Goal: Task Accomplishment & Management: Manage account settings

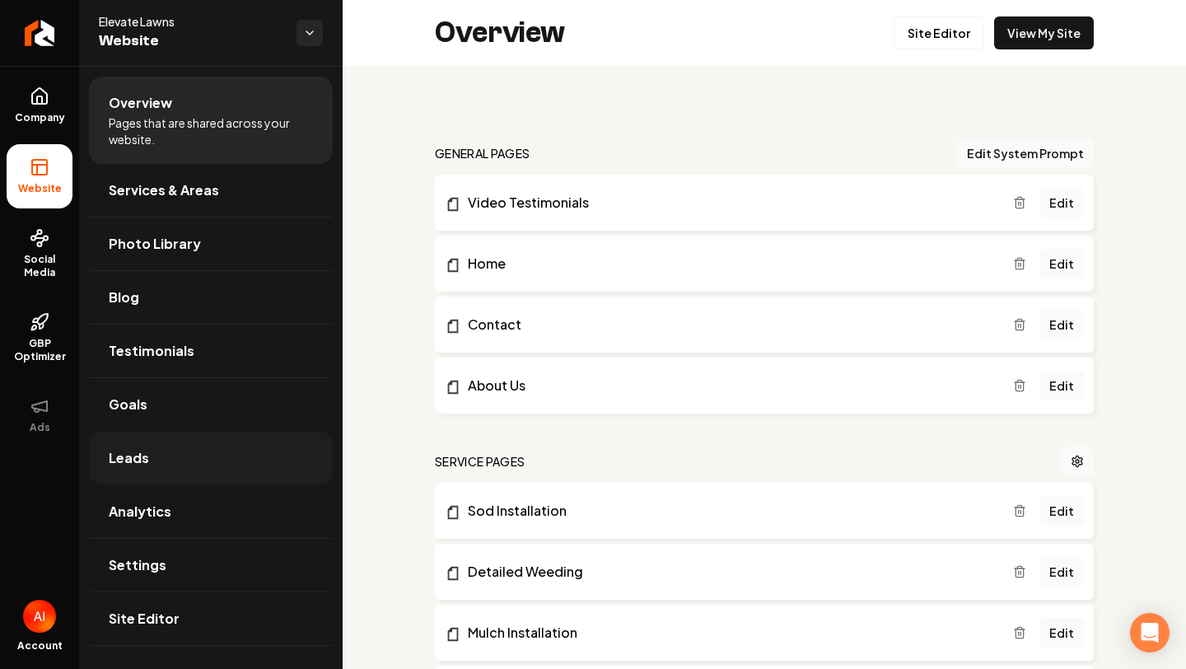
click at [164, 454] on link "Leads" at bounding box center [211, 458] width 244 height 53
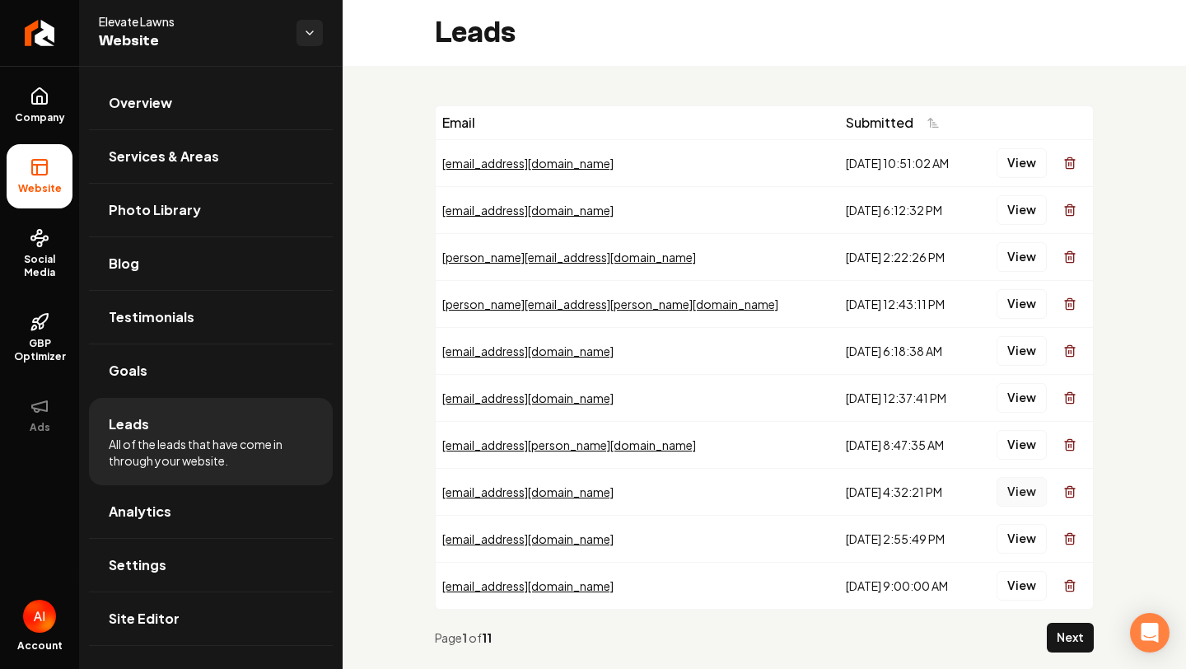
click at [1014, 490] on button "View" at bounding box center [1022, 492] width 50 height 30
click at [1013, 526] on button "View" at bounding box center [1022, 539] width 50 height 30
click at [1017, 171] on button "View" at bounding box center [1022, 163] width 50 height 30
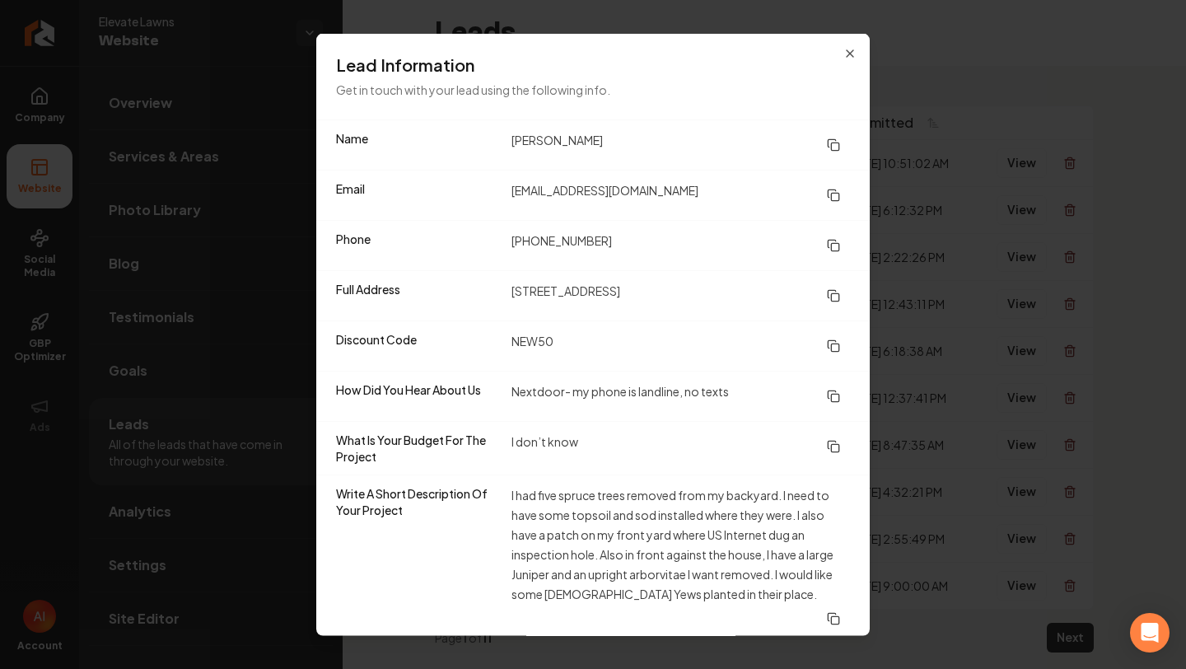
drag, startPoint x: 512, startPoint y: 297, endPoint x: 671, endPoint y: 296, distance: 159.0
click at [671, 296] on dd "[STREET_ADDRESS]" at bounding box center [681, 296] width 339 height 30
copy dd "[STREET_ADDRESS]"
drag, startPoint x: 509, startPoint y: 248, endPoint x: 650, endPoint y: 245, distance: 140.9
click at [651, 246] on div "Phone [PHONE_NUMBER]" at bounding box center [593, 245] width 554 height 50
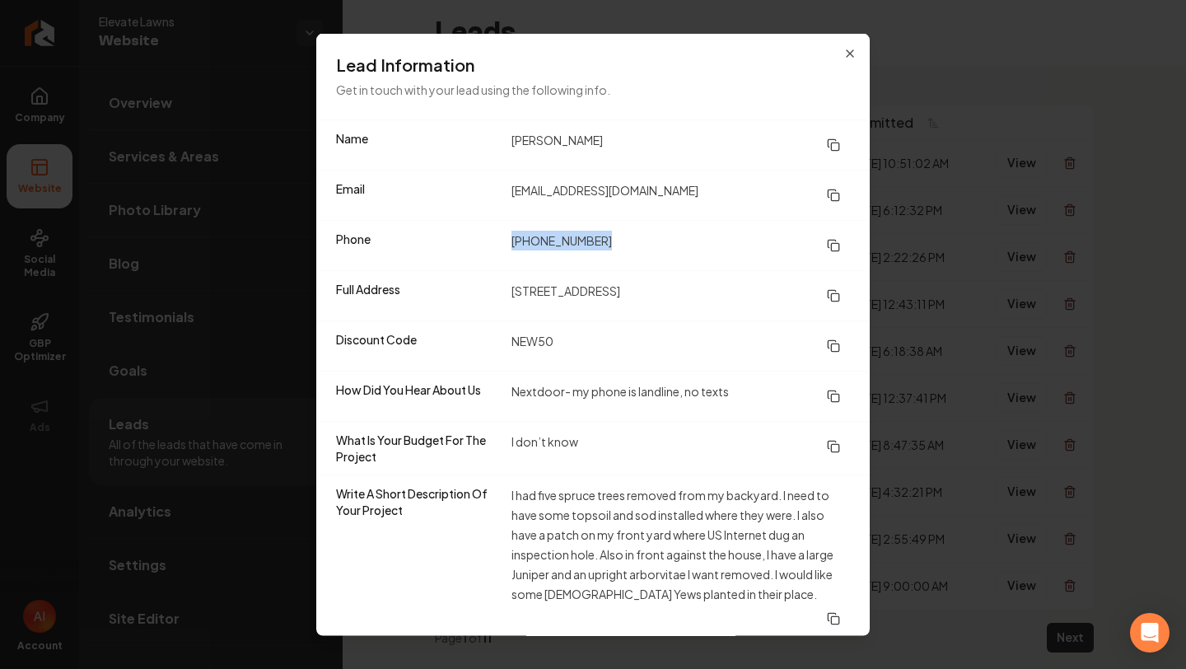
copy dd "[PHONE_NUMBER]"
click at [692, 160] on dd "[PERSON_NAME]" at bounding box center [681, 145] width 339 height 30
click at [848, 190] on button at bounding box center [833, 195] width 33 height 30
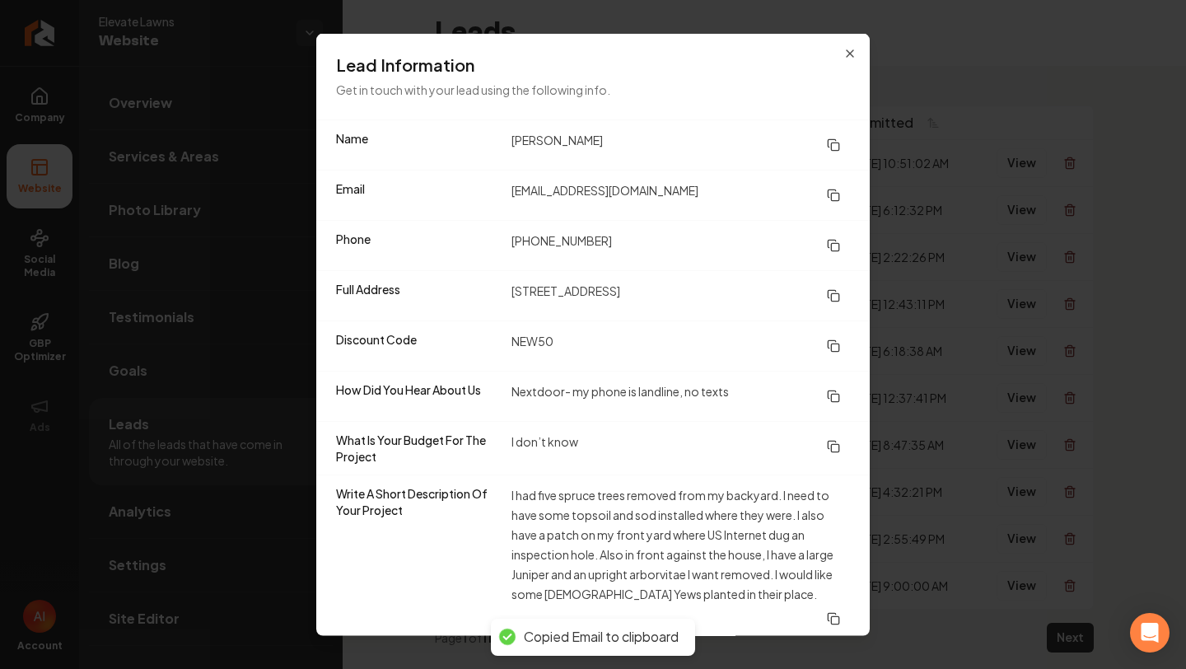
click at [841, 73] on h3 "Lead Information" at bounding box center [593, 65] width 514 height 23
click at [840, 63] on h3 "Lead Information" at bounding box center [593, 65] width 514 height 23
click at [845, 58] on icon "button" at bounding box center [850, 53] width 13 height 13
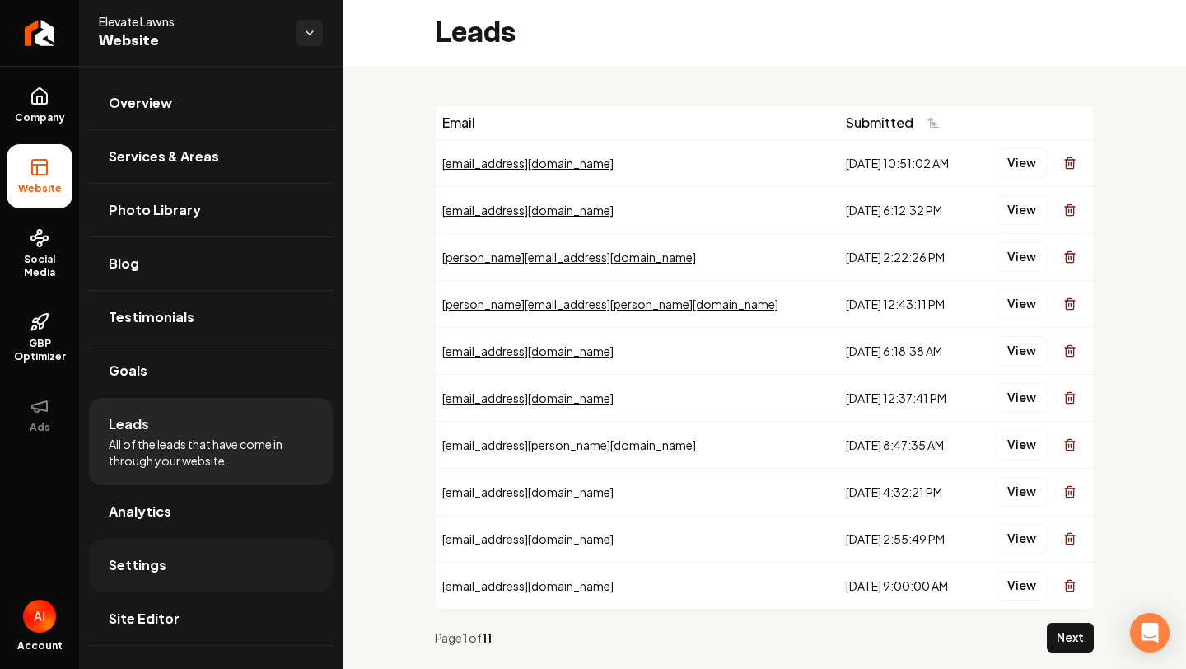
click at [149, 567] on span "Settings" at bounding box center [138, 565] width 58 height 20
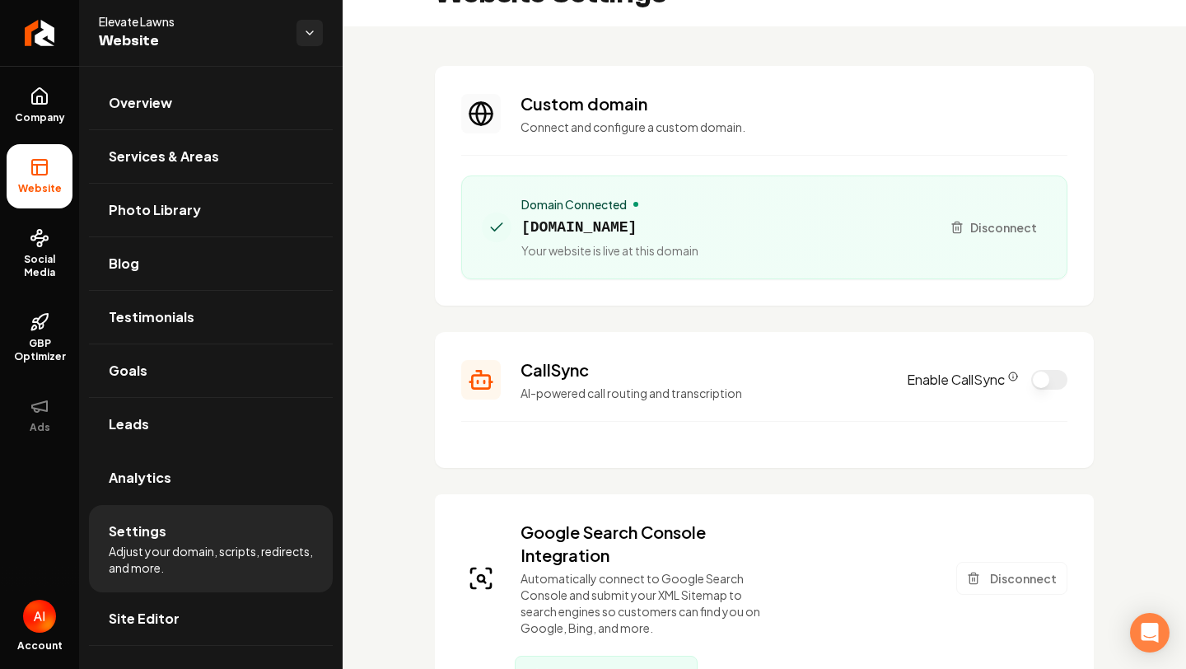
scroll to position [48, 0]
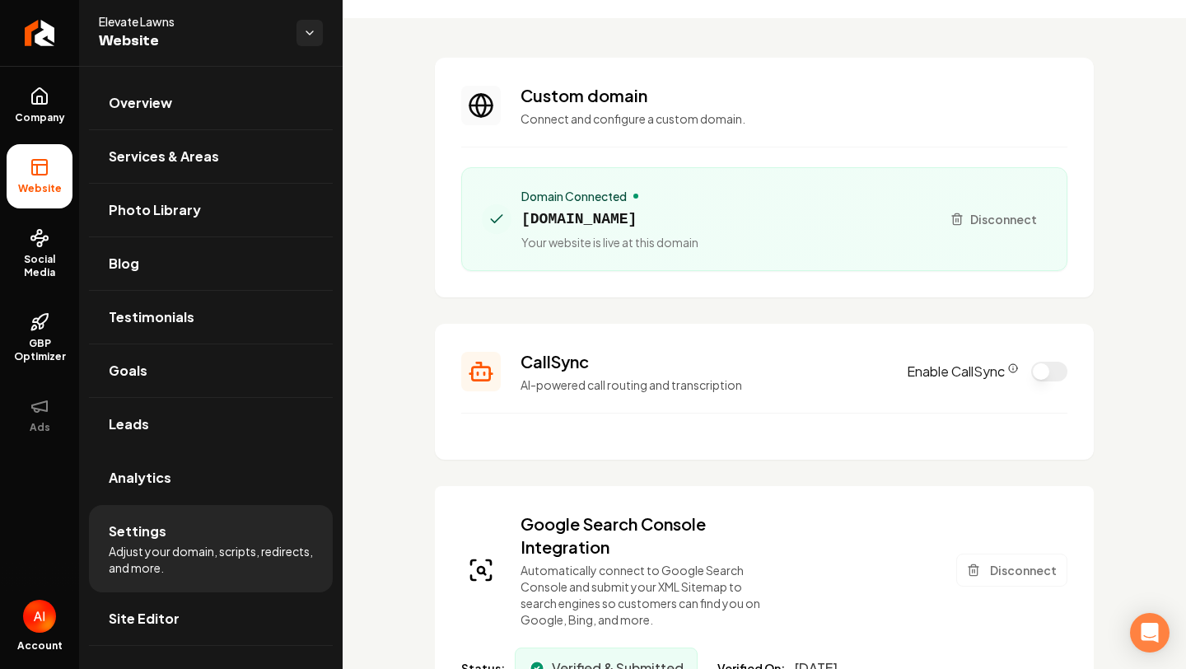
click at [1049, 374] on button "Enable CallSync" at bounding box center [1049, 372] width 36 height 20
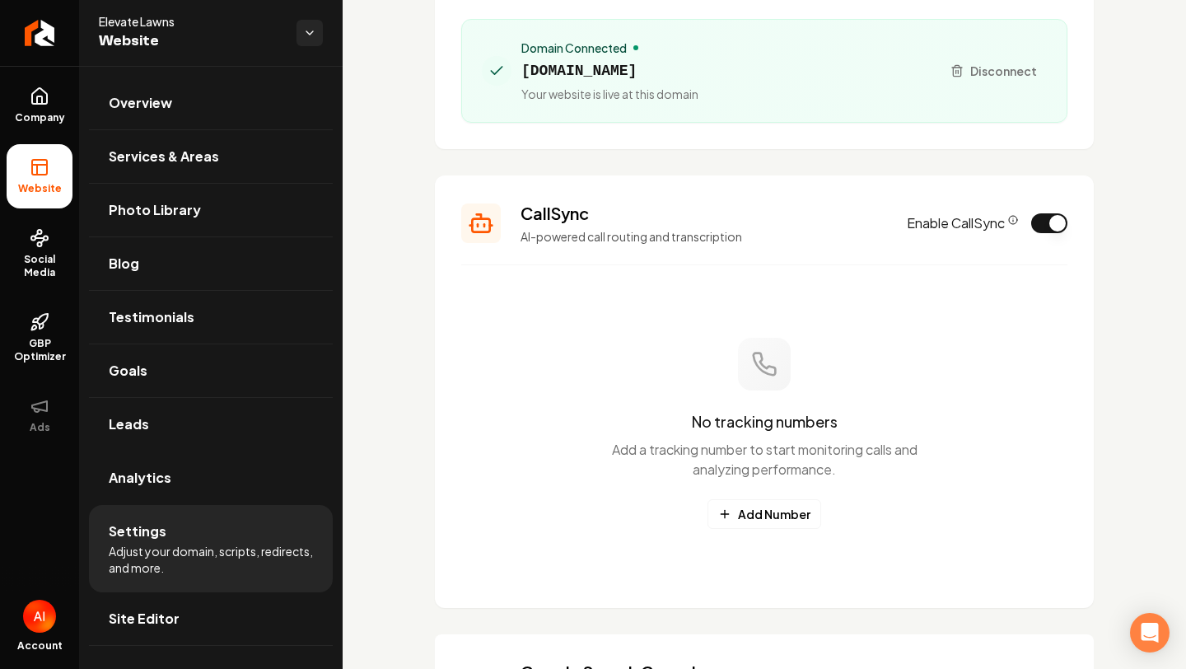
scroll to position [195, 0]
click at [791, 508] on button "Add Number" at bounding box center [765, 515] width 114 height 30
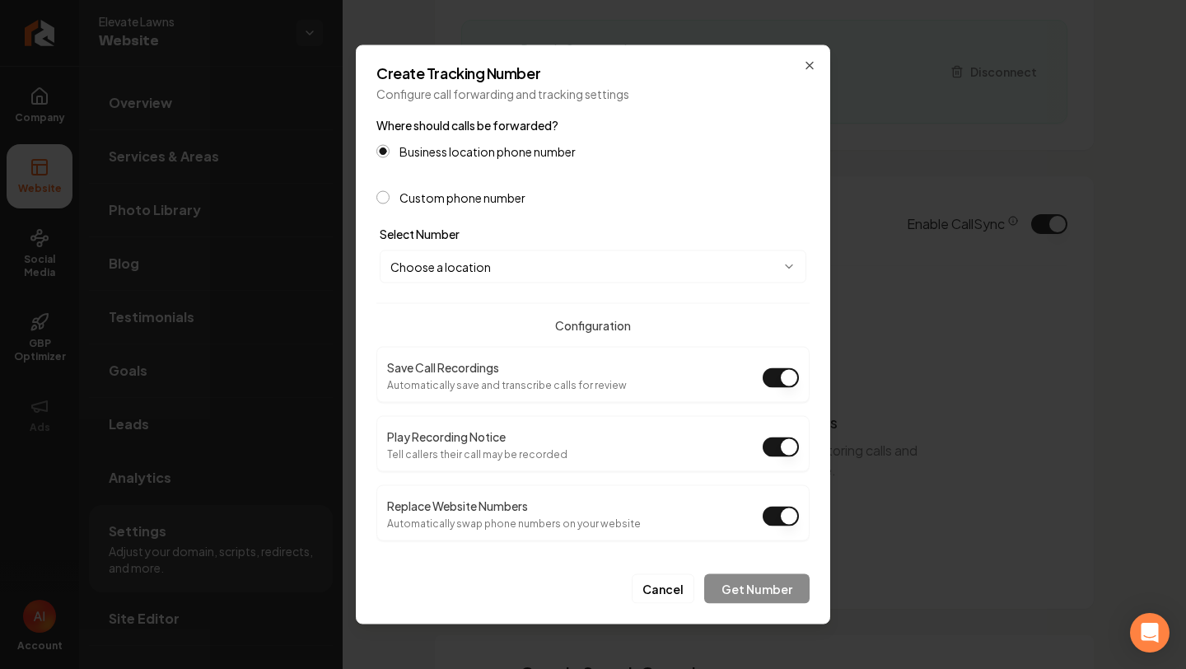
click at [498, 193] on label "Custom phone number" at bounding box center [463, 198] width 126 height 12
click at [390, 193] on button "Custom phone number" at bounding box center [383, 197] width 13 height 13
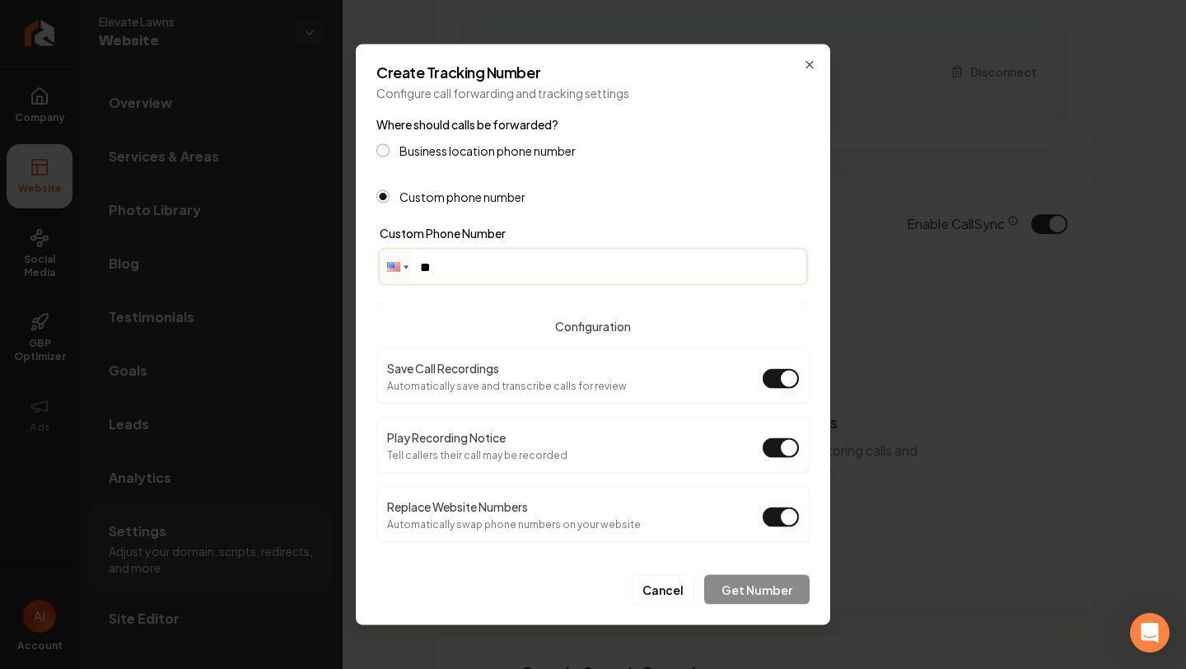
click at [495, 262] on input "**" at bounding box center [593, 266] width 425 height 33
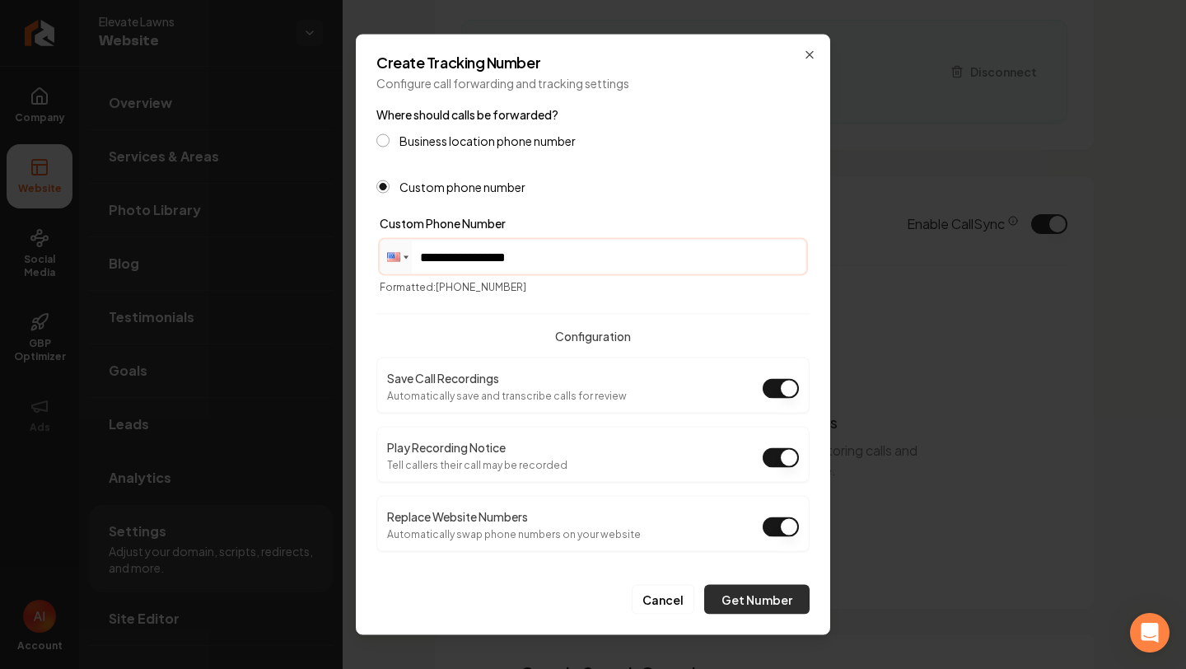
type input "**********"
click at [753, 598] on button "Get Number" at bounding box center [756, 600] width 105 height 30
click at [755, 599] on button "Get Number" at bounding box center [756, 600] width 105 height 30
click at [537, 135] on label "Business location phone number" at bounding box center [488, 141] width 176 height 12
click at [390, 134] on button "Business location phone number" at bounding box center [383, 140] width 13 height 13
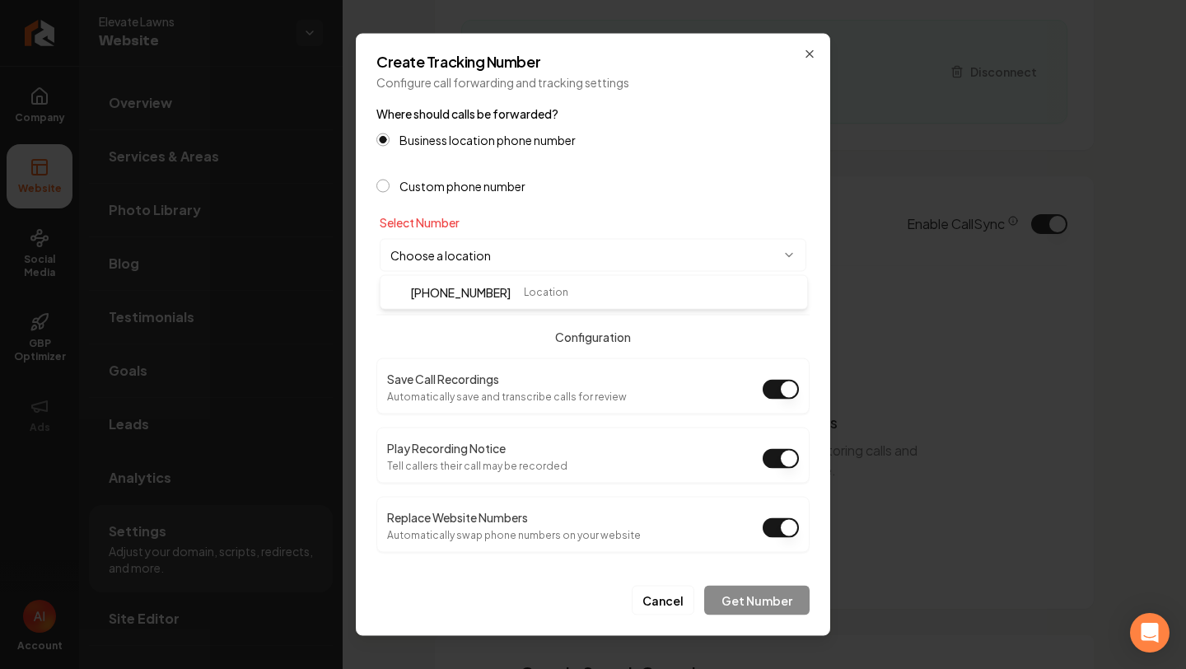
click at [522, 260] on body "Company Website Social Media GBP Optimizer Ads Account Elevate Lawns Website Ov…" at bounding box center [593, 334] width 1186 height 669
select select "**********"
click at [483, 319] on div "Configuration Save Call Recordings Automatically save and transcribe calls for …" at bounding box center [593, 434] width 433 height 238
click at [484, 330] on h4 "Configuration" at bounding box center [593, 337] width 433 height 16
click at [503, 339] on h4 "Configuration" at bounding box center [593, 337] width 433 height 16
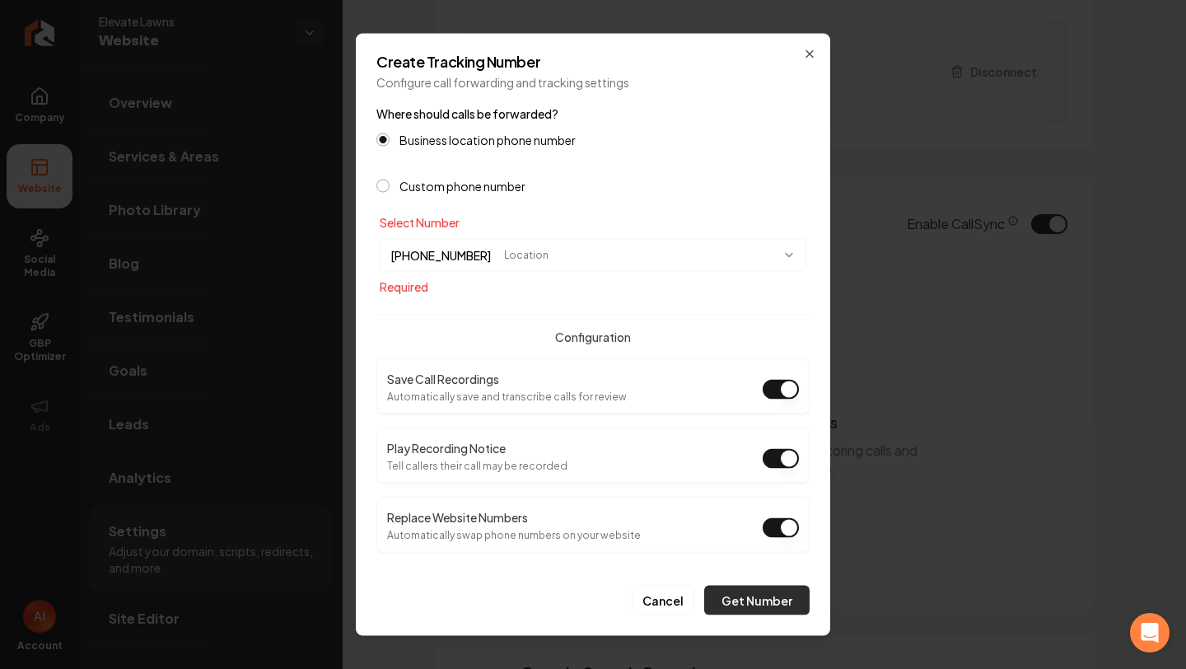
click at [778, 596] on button "Get Number" at bounding box center [756, 601] width 105 height 30
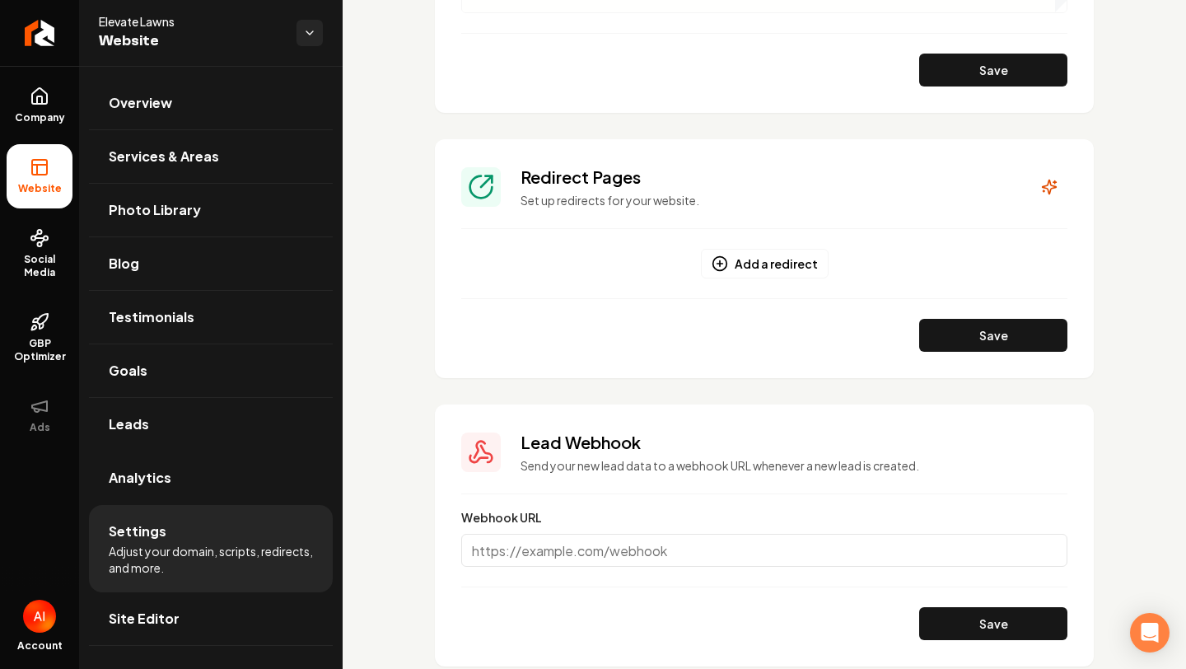
scroll to position [1915, 0]
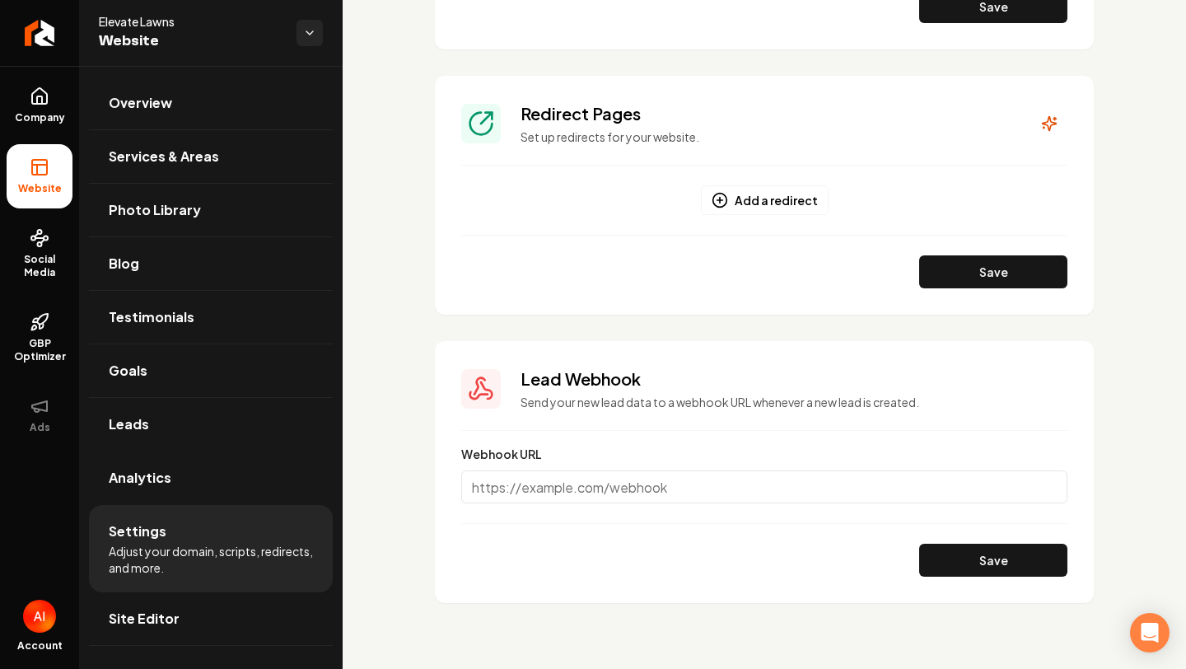
click at [683, 493] on input "Webhook URL" at bounding box center [764, 486] width 606 height 33
click at [233, 599] on link "Site Editor" at bounding box center [211, 618] width 244 height 53
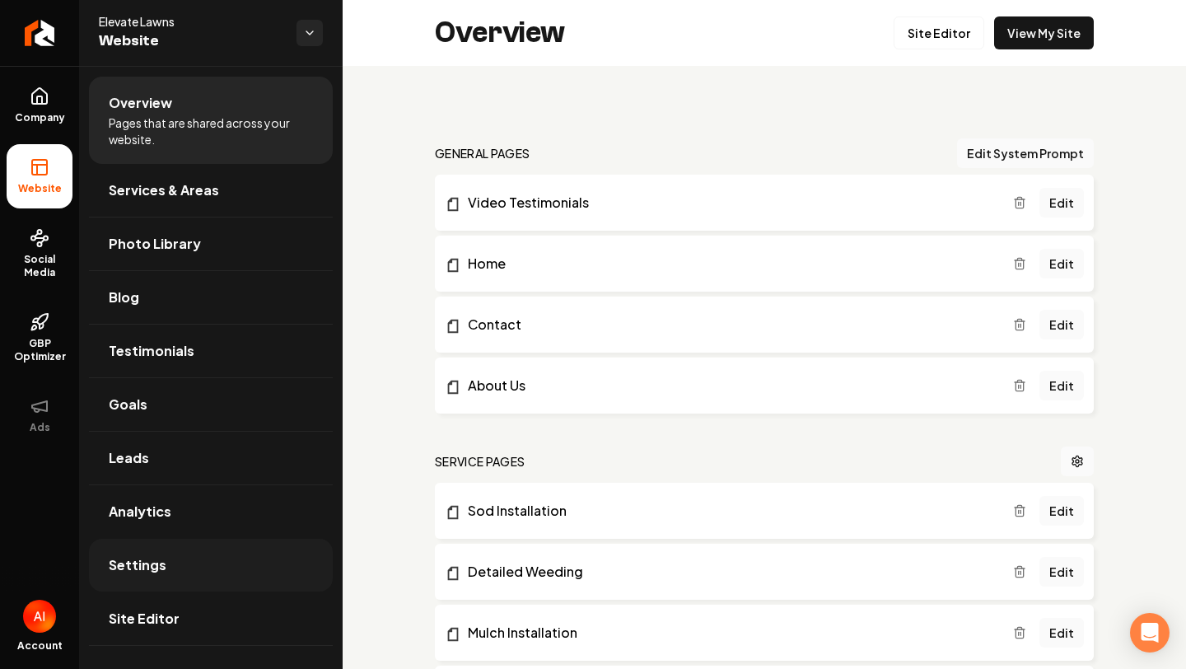
click at [184, 582] on link "Settings" at bounding box center [211, 565] width 244 height 53
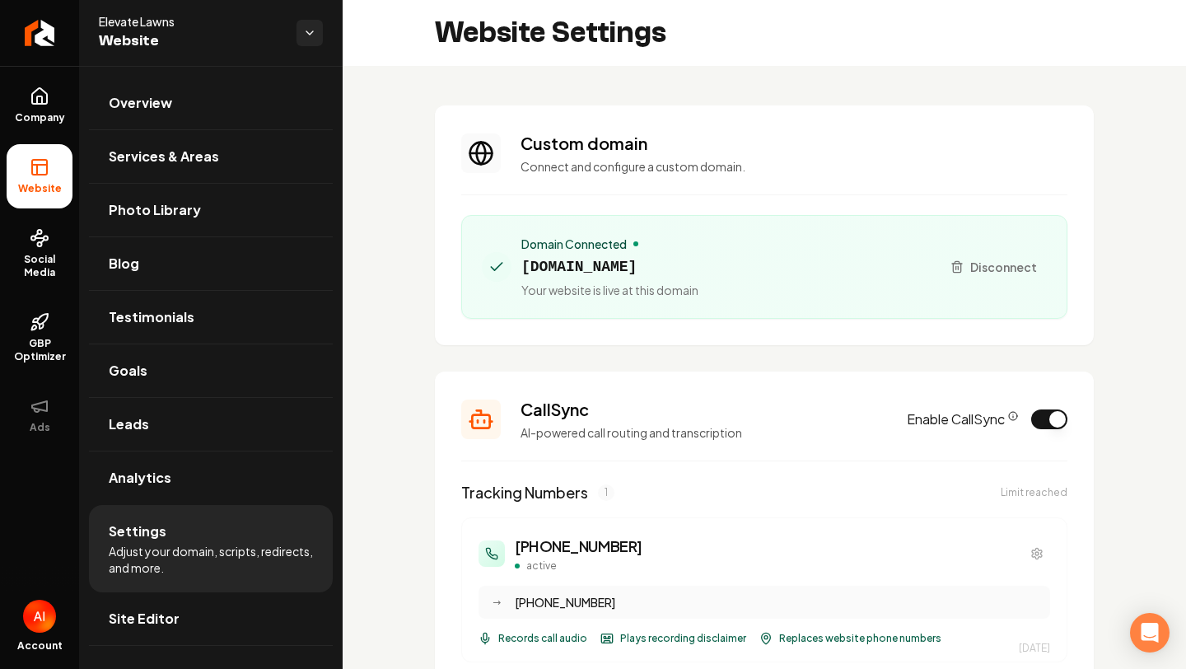
click at [1049, 417] on button "Enable CallSync" at bounding box center [1049, 419] width 36 height 20
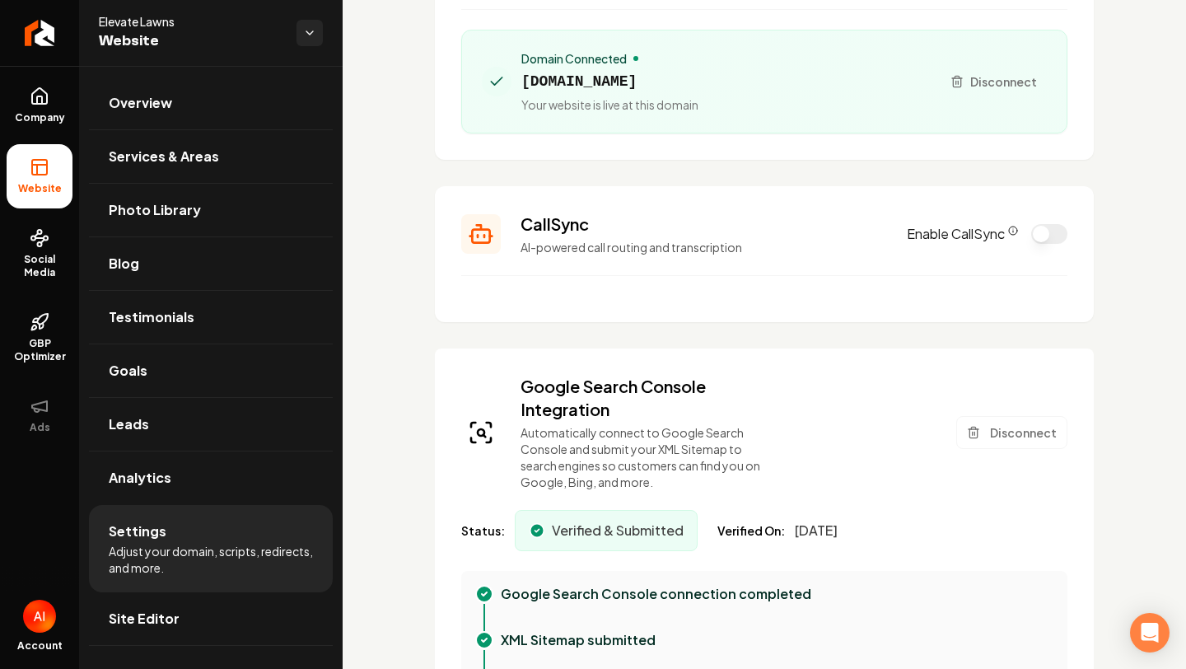
scroll to position [401, 0]
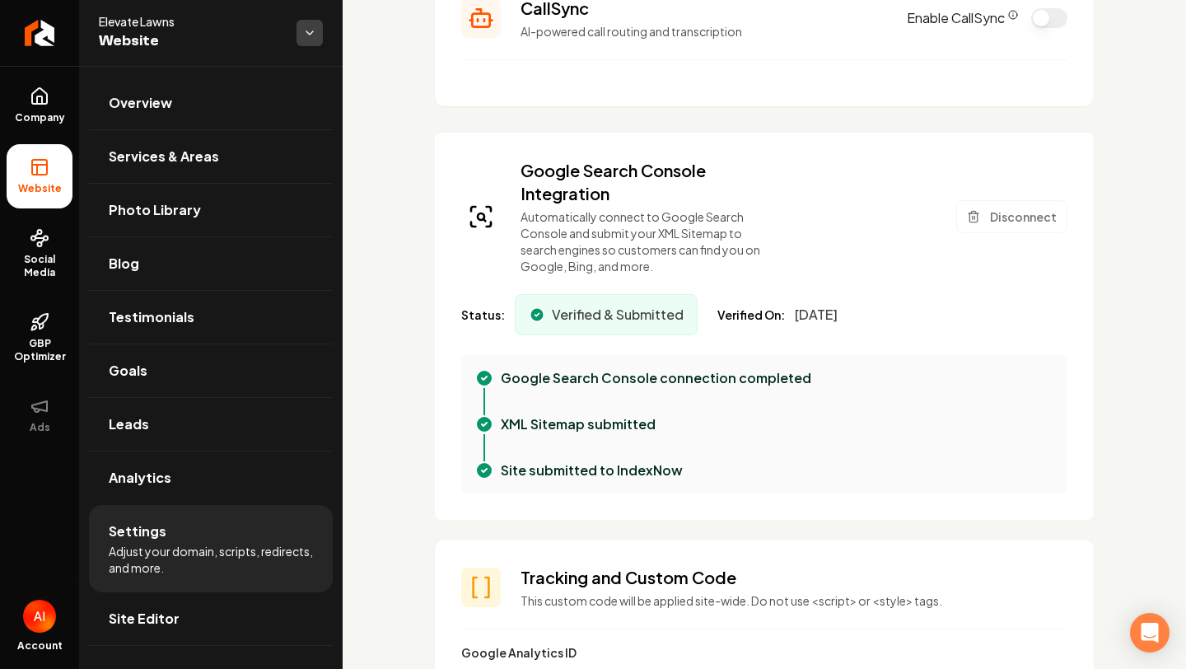
click at [306, 36] on html "Company Website Social Media GBP Optimizer Ads Account Elevate Lawns Website Ov…" at bounding box center [593, 334] width 1186 height 669
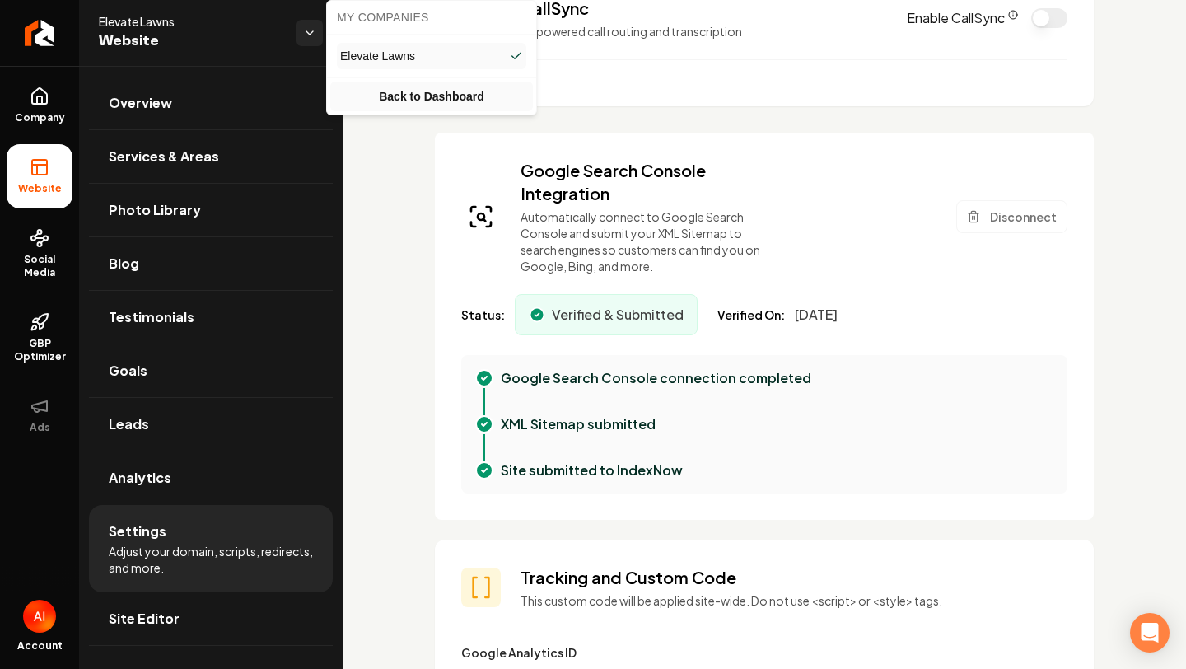
click at [381, 105] on link "Back to Dashboard" at bounding box center [431, 97] width 203 height 30
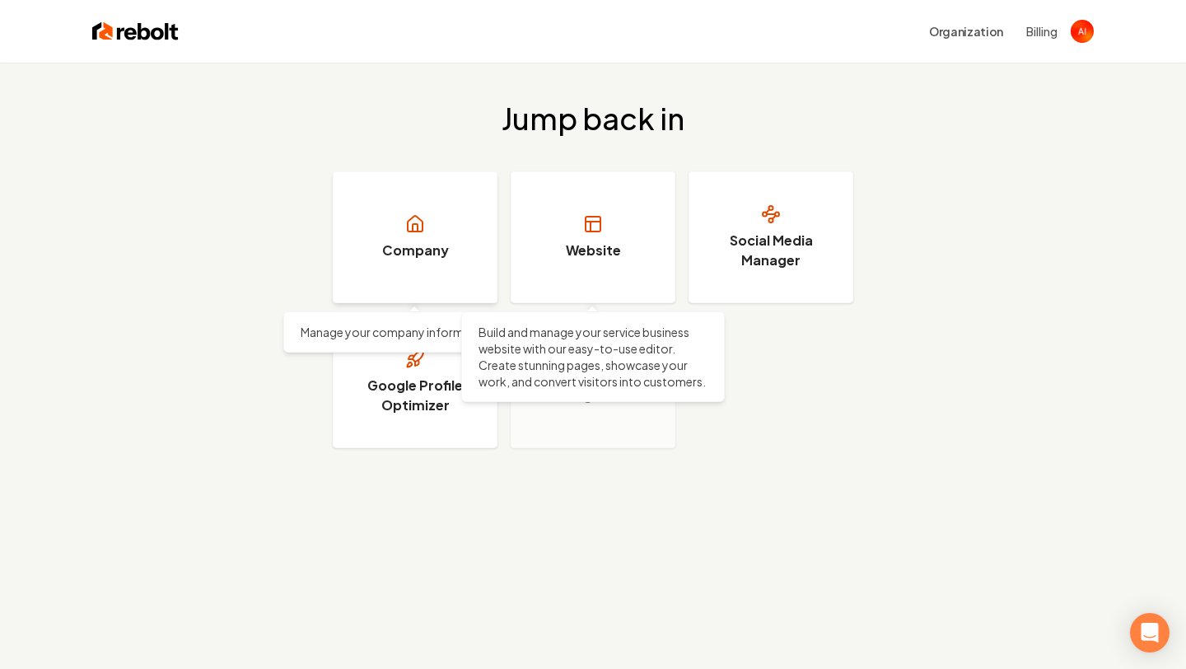
click at [398, 284] on link "Company" at bounding box center [415, 237] width 165 height 132
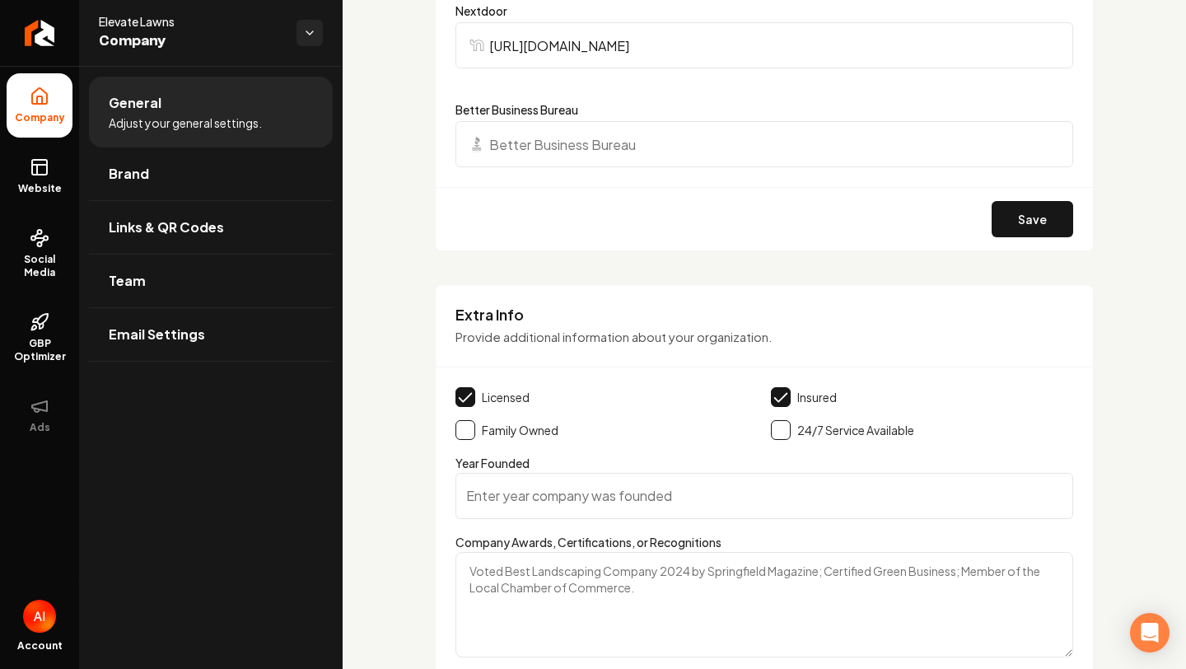
scroll to position [2276, 0]
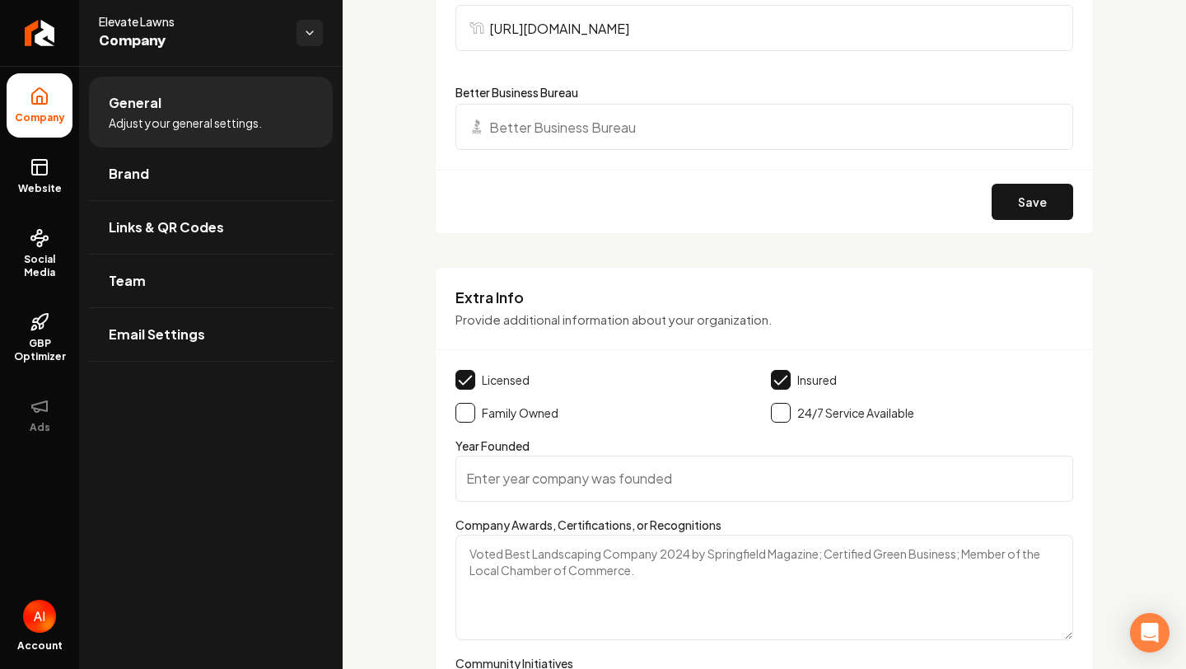
click at [537, 414] on label "Family Owned" at bounding box center [520, 413] width 77 height 16
click at [465, 412] on button "Main content area" at bounding box center [466, 413] width 20 height 20
click at [784, 414] on button "Main content area" at bounding box center [781, 413] width 20 height 20
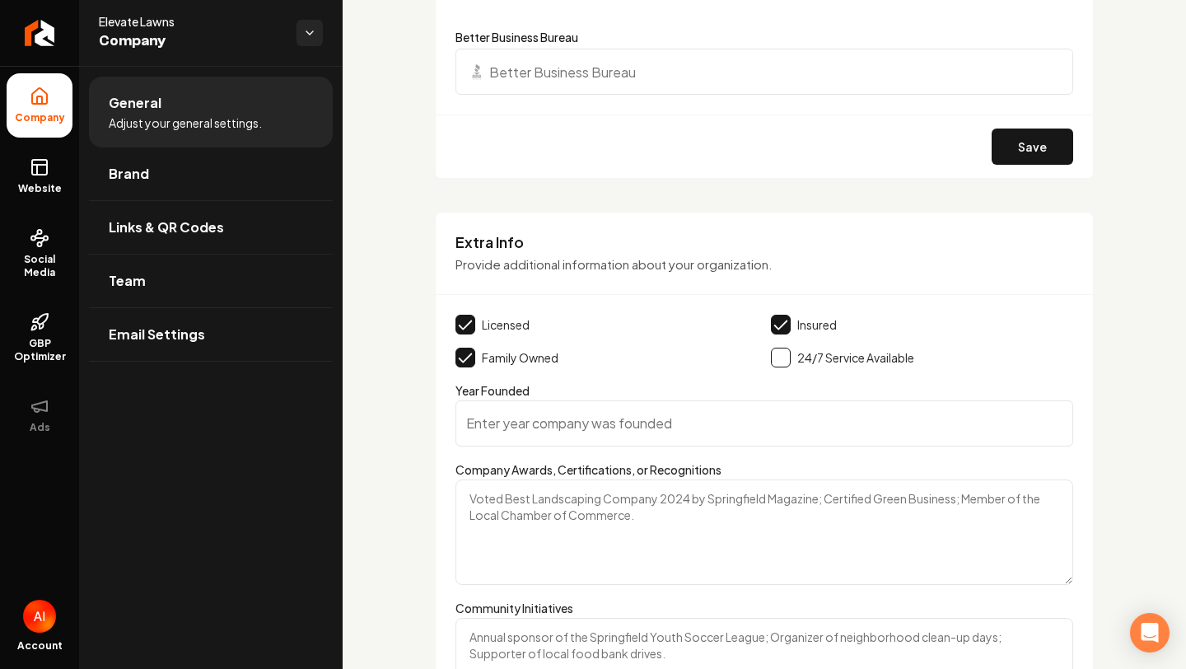
scroll to position [2333, 0]
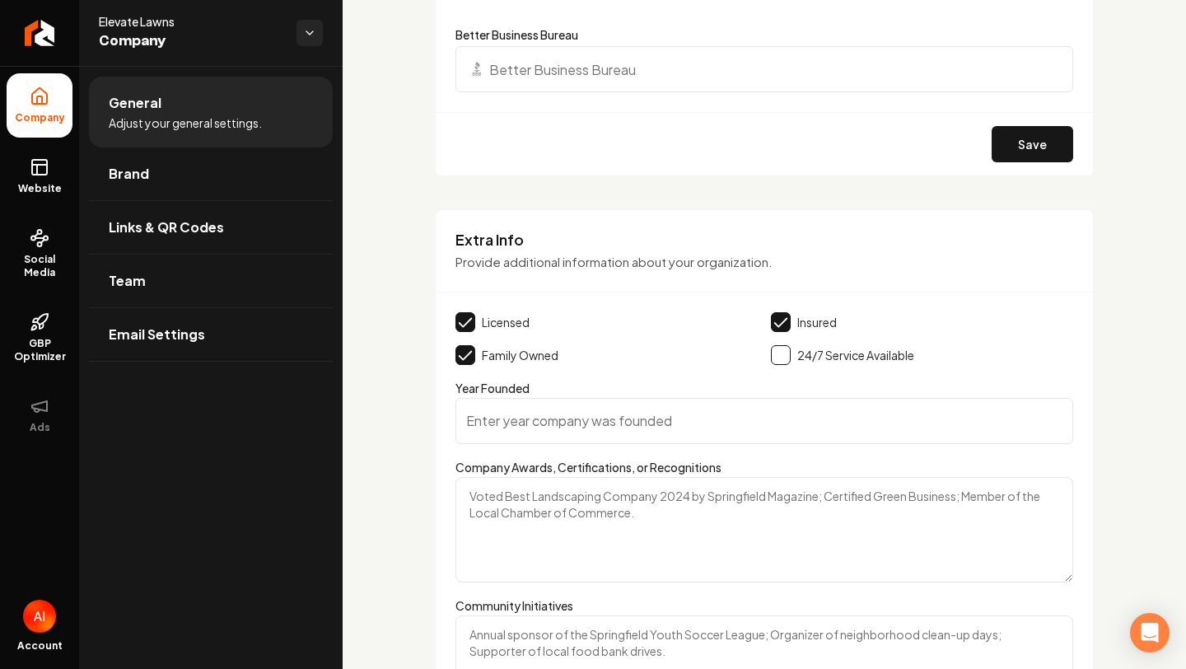
click at [669, 421] on input "Year Founded" at bounding box center [765, 421] width 618 height 46
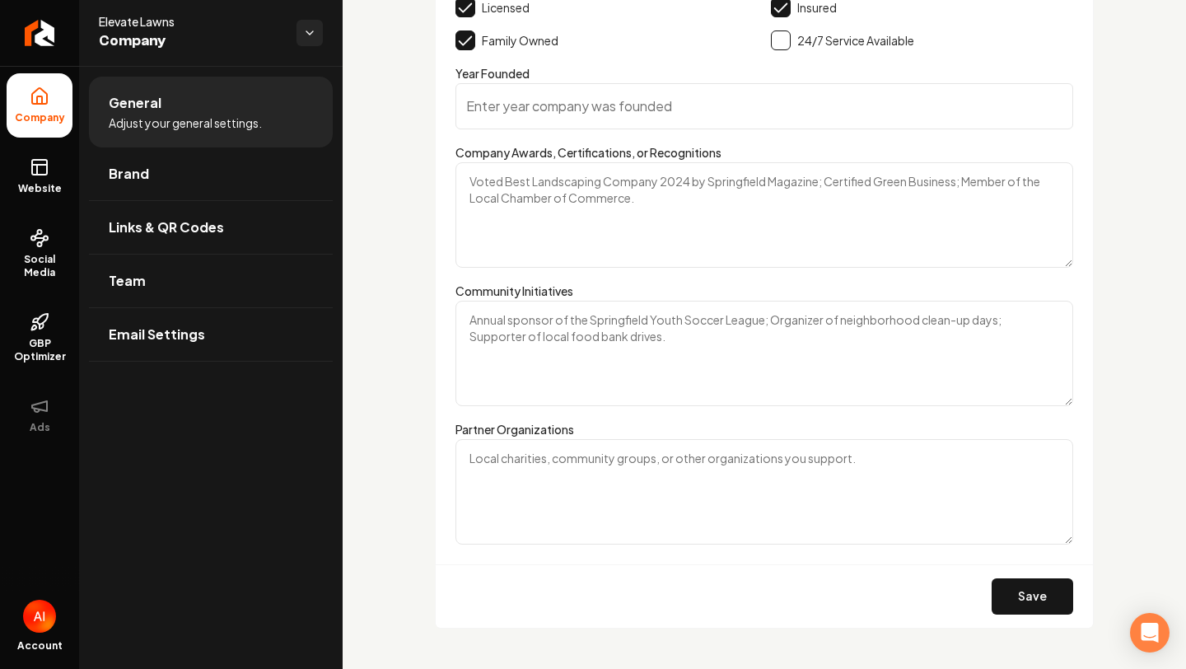
scroll to position [2673, 0]
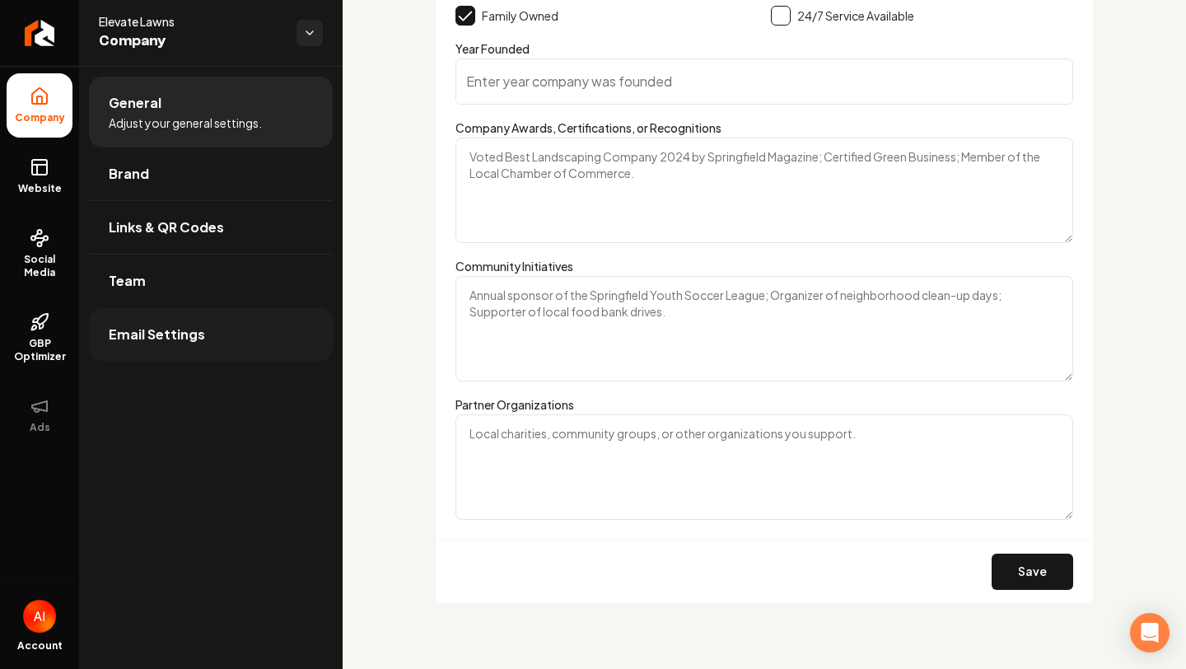
click at [178, 321] on link "Email Settings" at bounding box center [211, 334] width 244 height 53
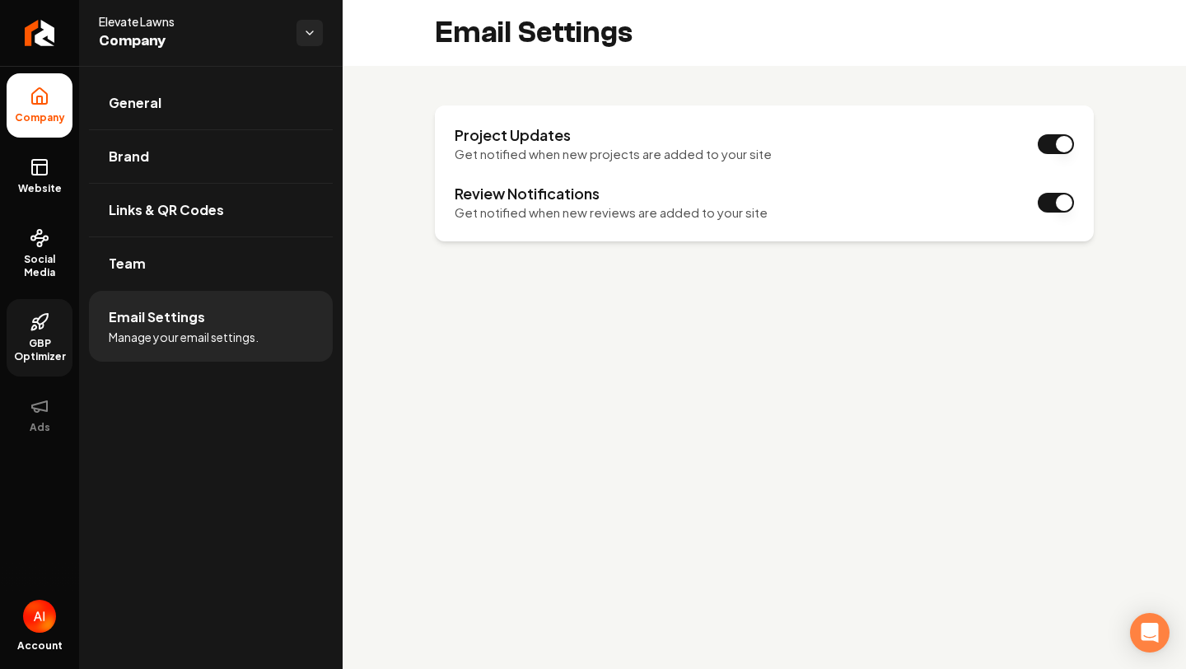
click at [40, 340] on span "GBP Optimizer" at bounding box center [40, 350] width 66 height 26
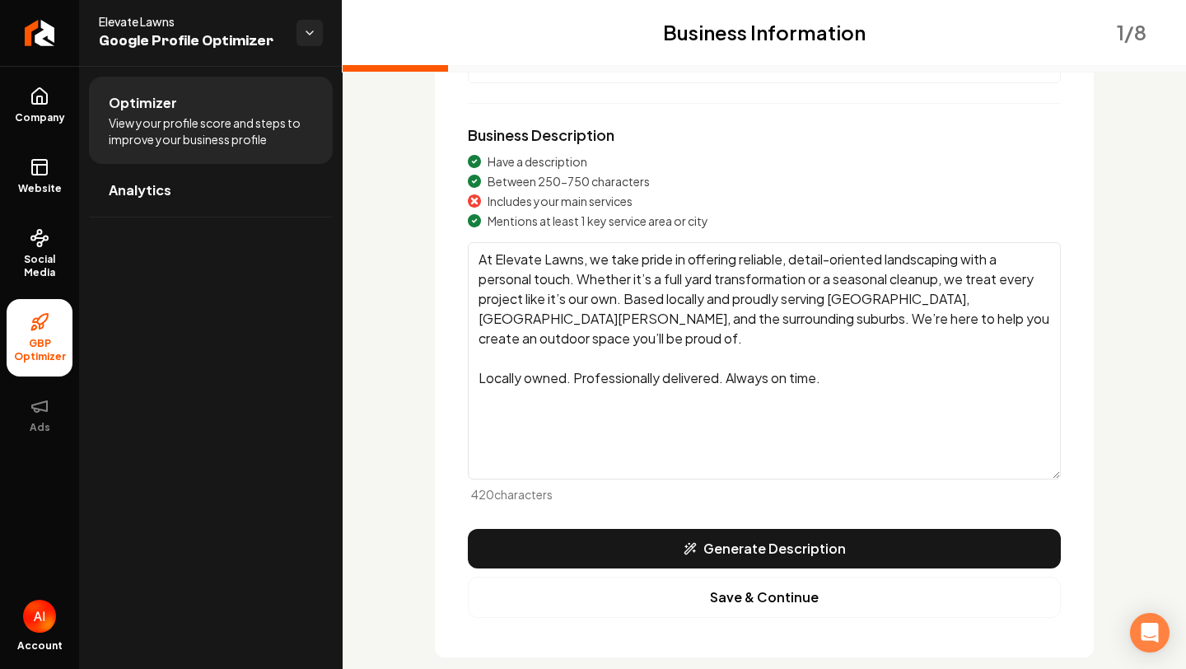
scroll to position [228, 0]
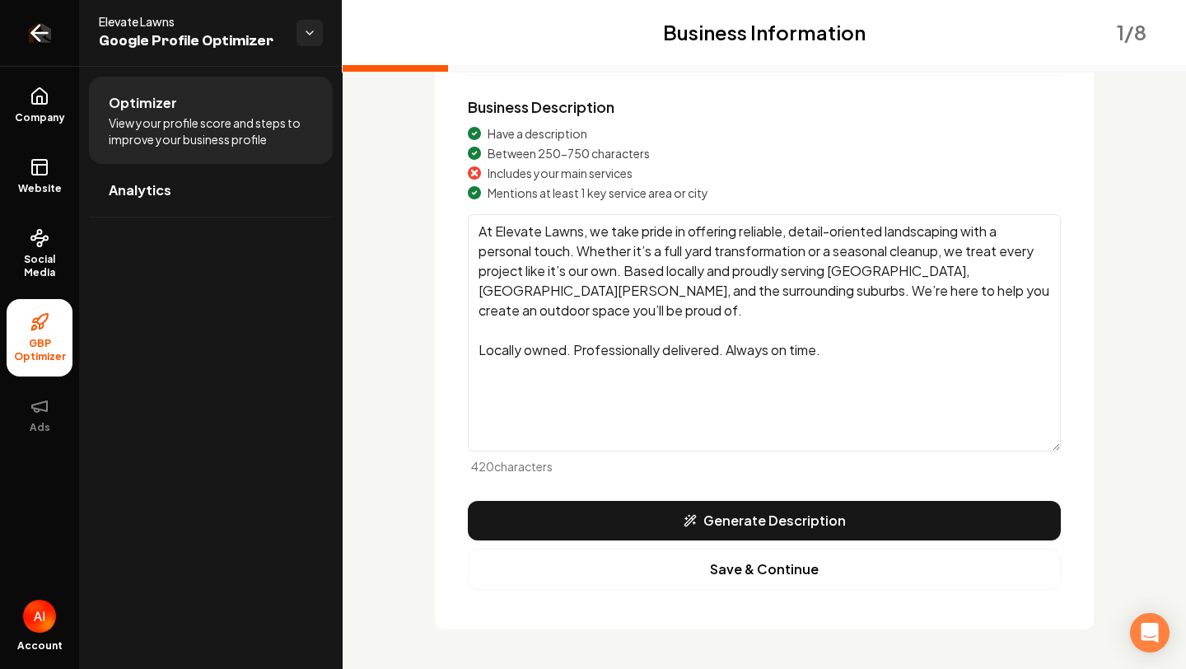
click at [36, 40] on icon "Return to dashboard" at bounding box center [39, 33] width 26 height 26
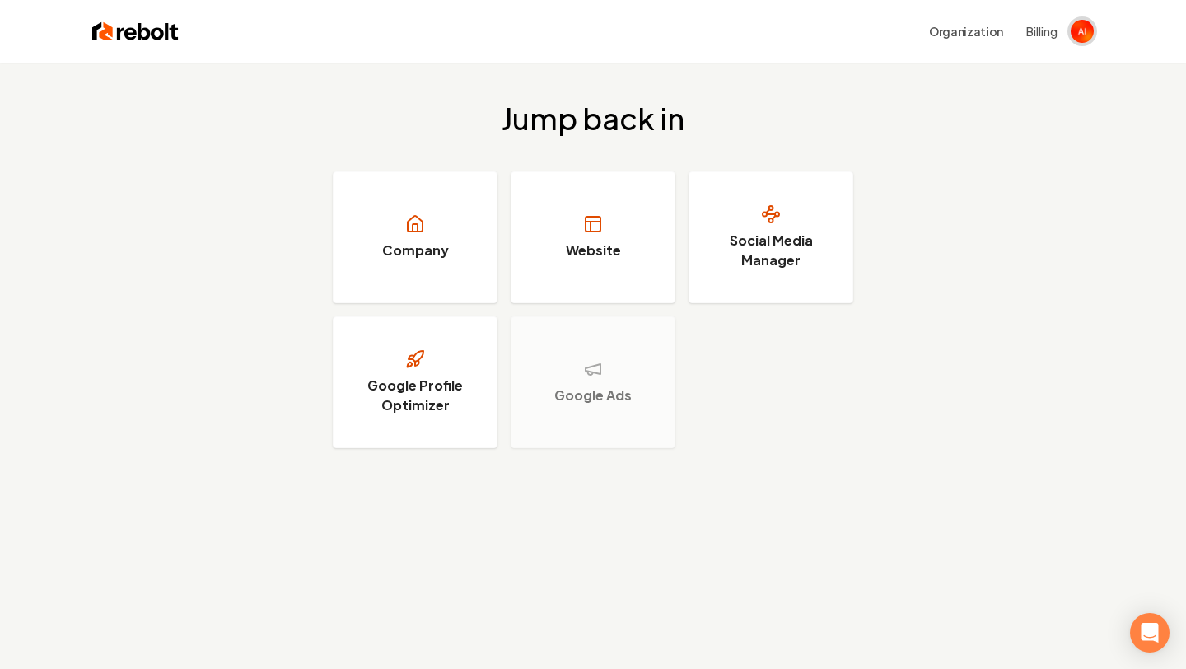
click at [1083, 32] on img "Open user button" at bounding box center [1082, 31] width 23 height 23
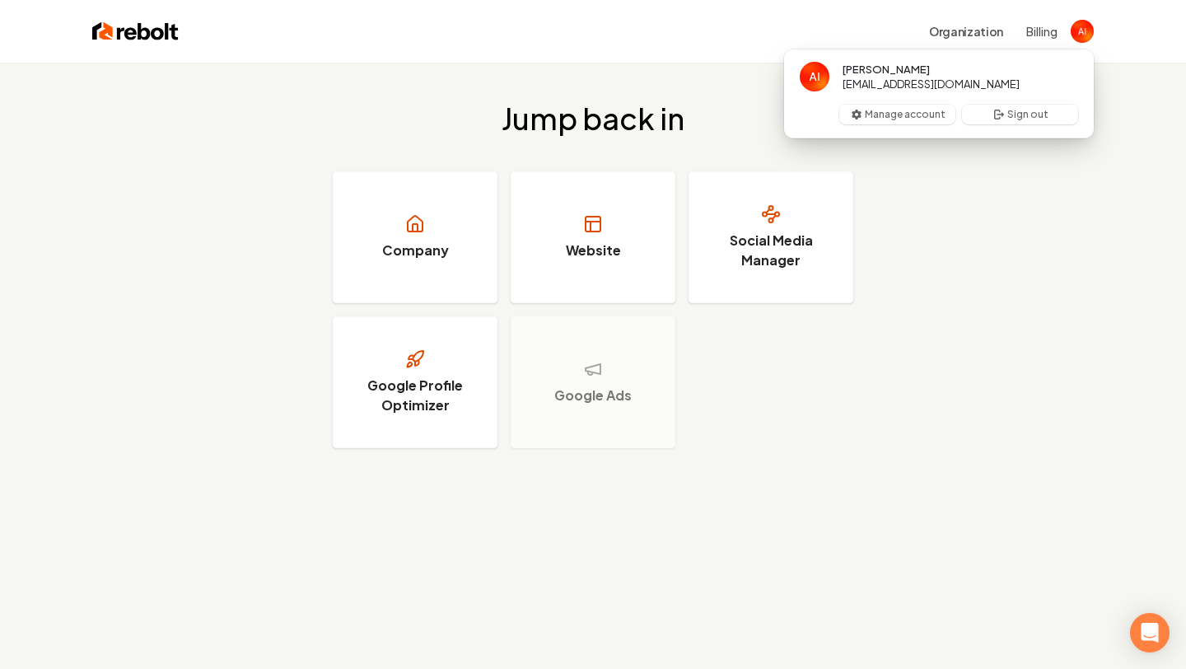
click at [1037, 25] on button "Billing" at bounding box center [1042, 31] width 31 height 16
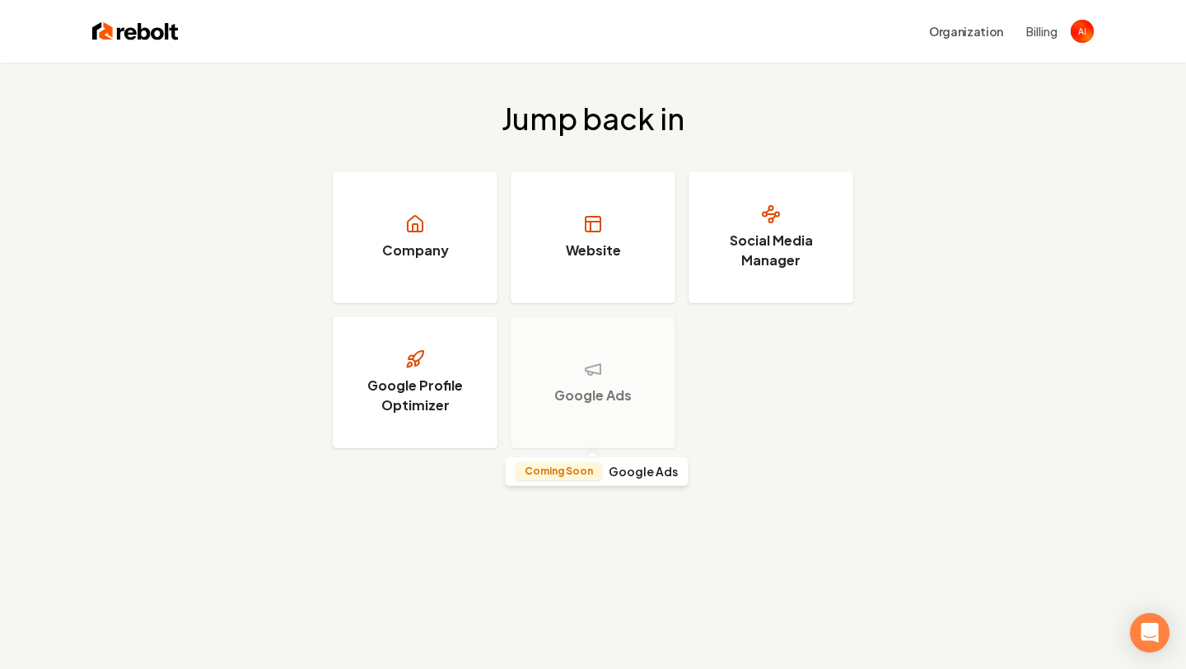
click at [578, 376] on div "Google Ads" at bounding box center [593, 382] width 165 height 132
click at [588, 403] on h3 "Google Ads" at bounding box center [592, 396] width 77 height 20
click at [623, 469] on h4 "Google Ads" at bounding box center [643, 471] width 69 height 12
click at [588, 470] on p "Coming Soon" at bounding box center [559, 471] width 68 height 13
click at [1088, 33] on img "Open user button" at bounding box center [1082, 31] width 23 height 23
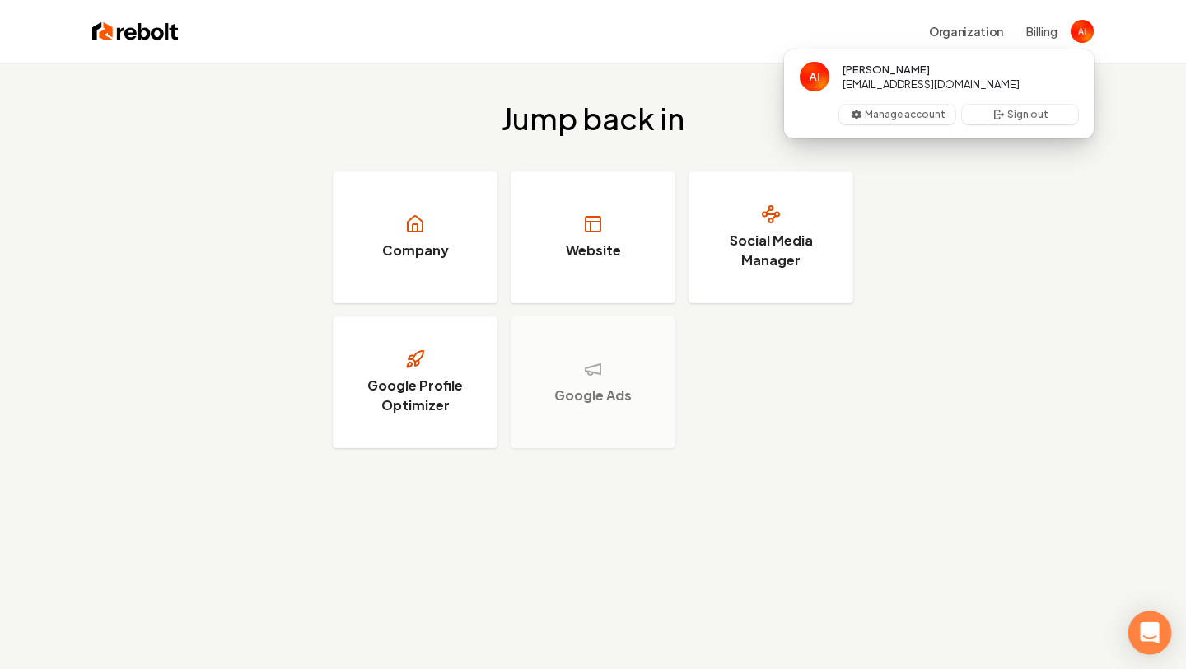
click at [1141, 641] on icon "Open Intercom Messenger" at bounding box center [1149, 632] width 21 height 21
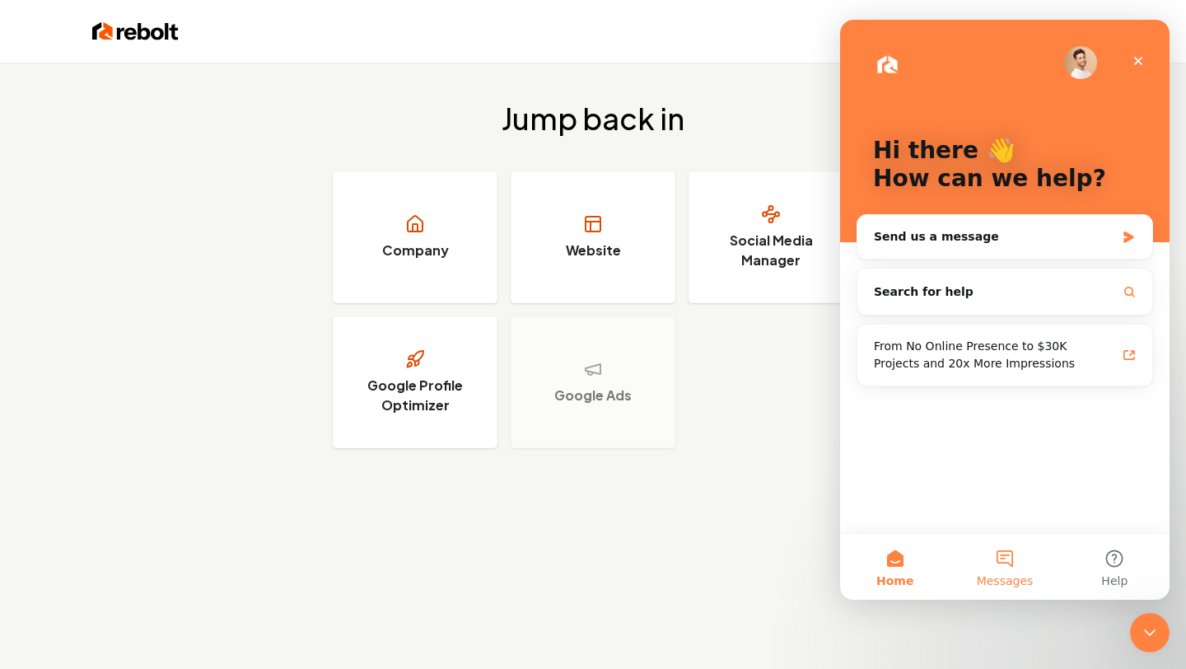
click at [1034, 552] on button "Messages" at bounding box center [1005, 567] width 110 height 66
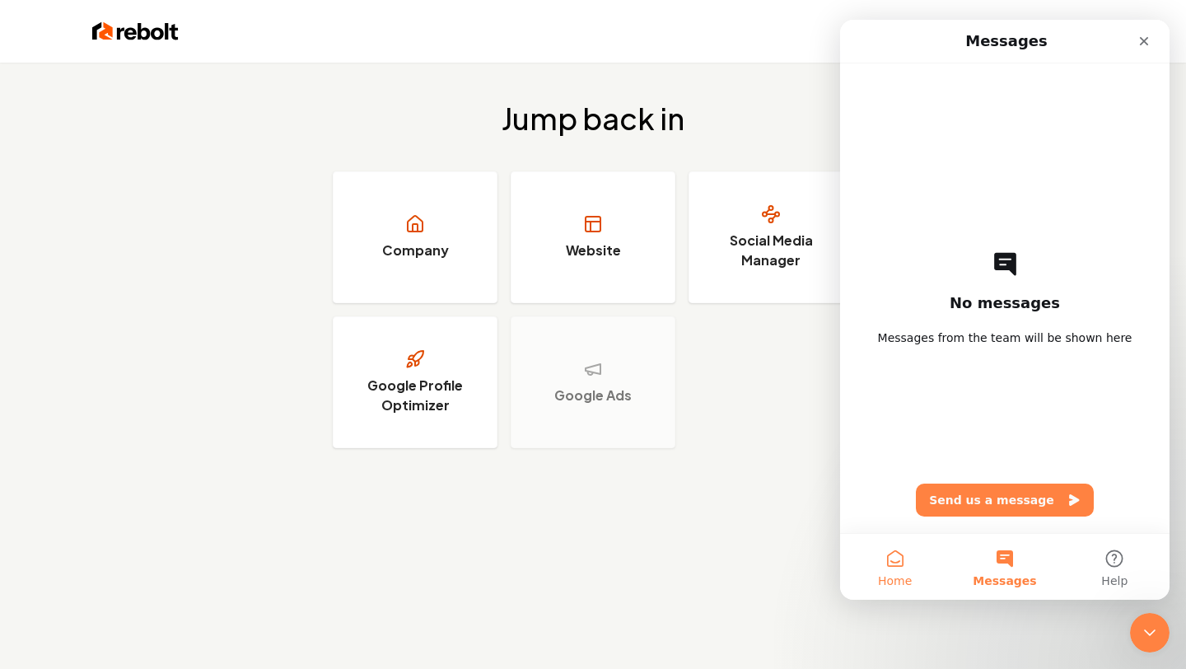
click at [934, 566] on button "Home" at bounding box center [895, 567] width 110 height 66
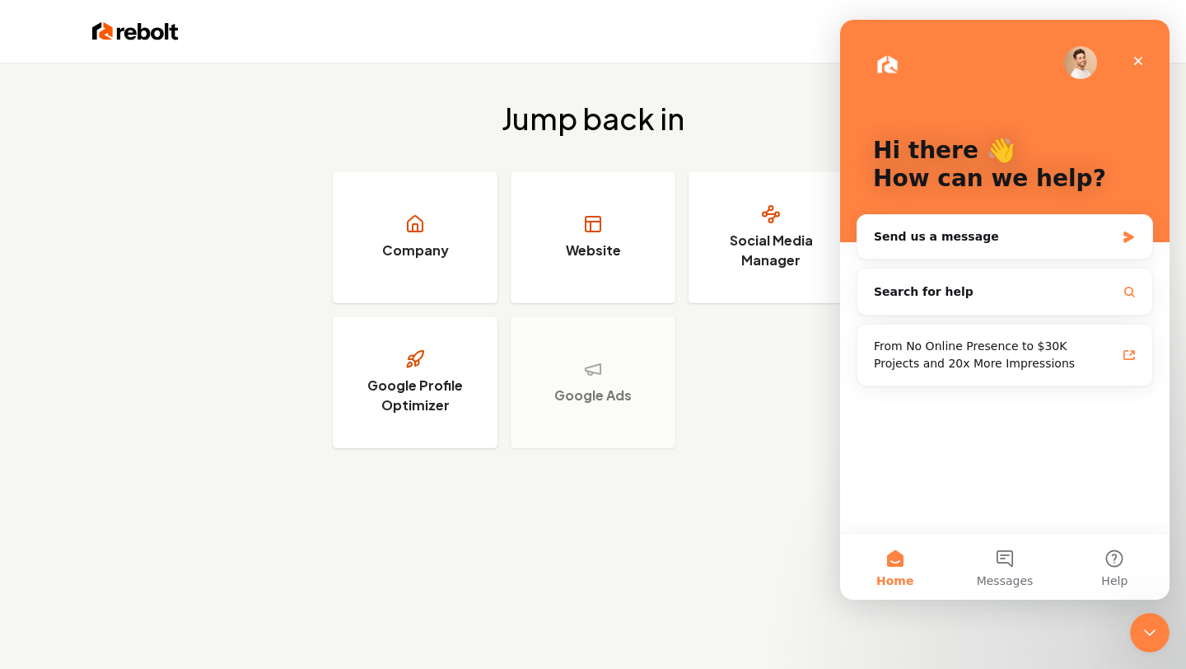
click at [1084, 58] on img "Intercom messenger" at bounding box center [1080, 62] width 33 height 33
click at [1042, 236] on div "Send us a message" at bounding box center [994, 236] width 241 height 17
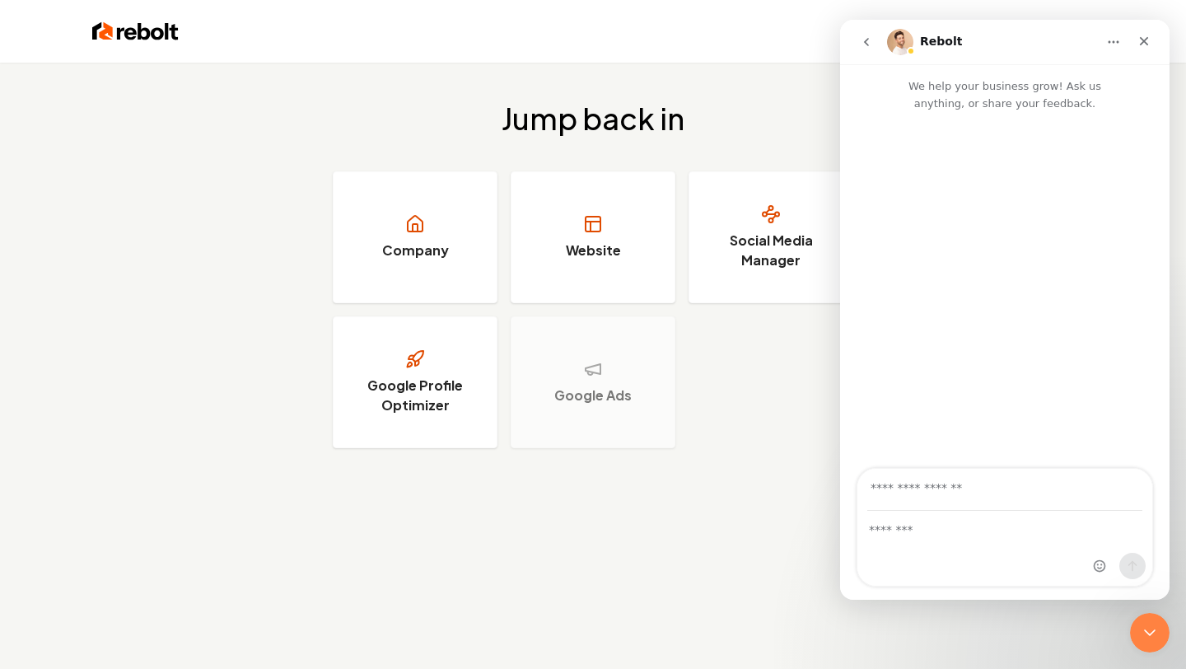
click at [873, 39] on button "go back" at bounding box center [866, 41] width 31 height 31
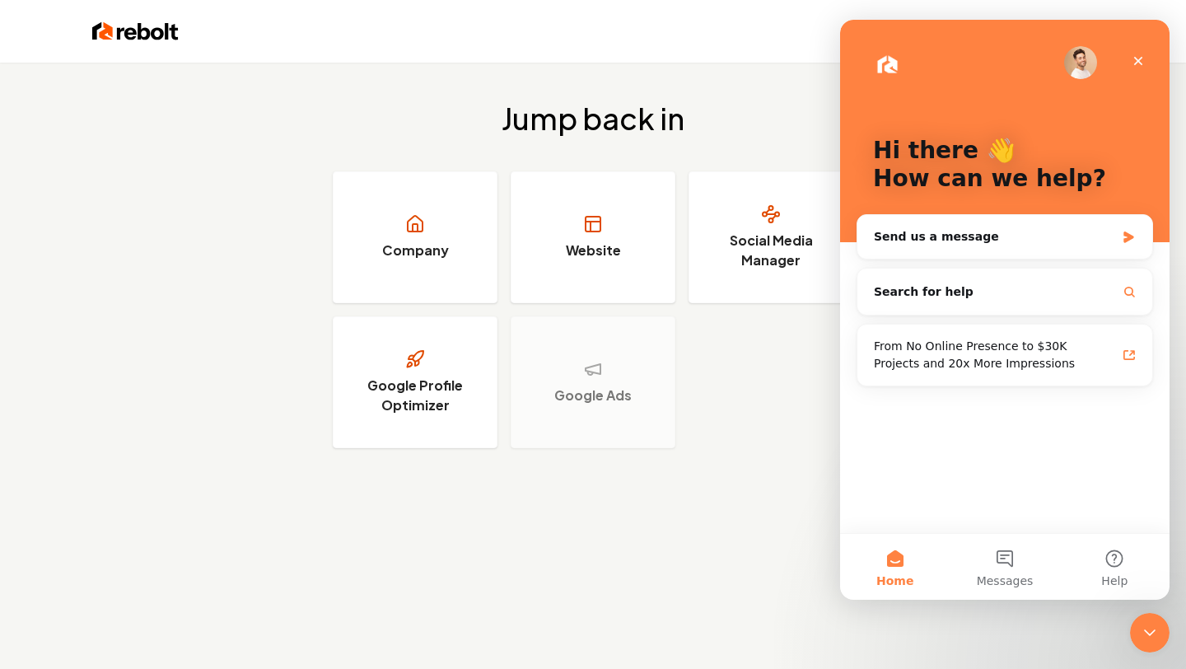
click at [886, 63] on img "Intercom messenger" at bounding box center [887, 64] width 29 height 26
click at [1111, 61] on div "Intercom messenger" at bounding box center [1005, 62] width 264 height 33
click at [1078, 62] on img "Intercom messenger" at bounding box center [1080, 62] width 33 height 33
click at [1134, 63] on icon "Close" at bounding box center [1138, 60] width 13 height 13
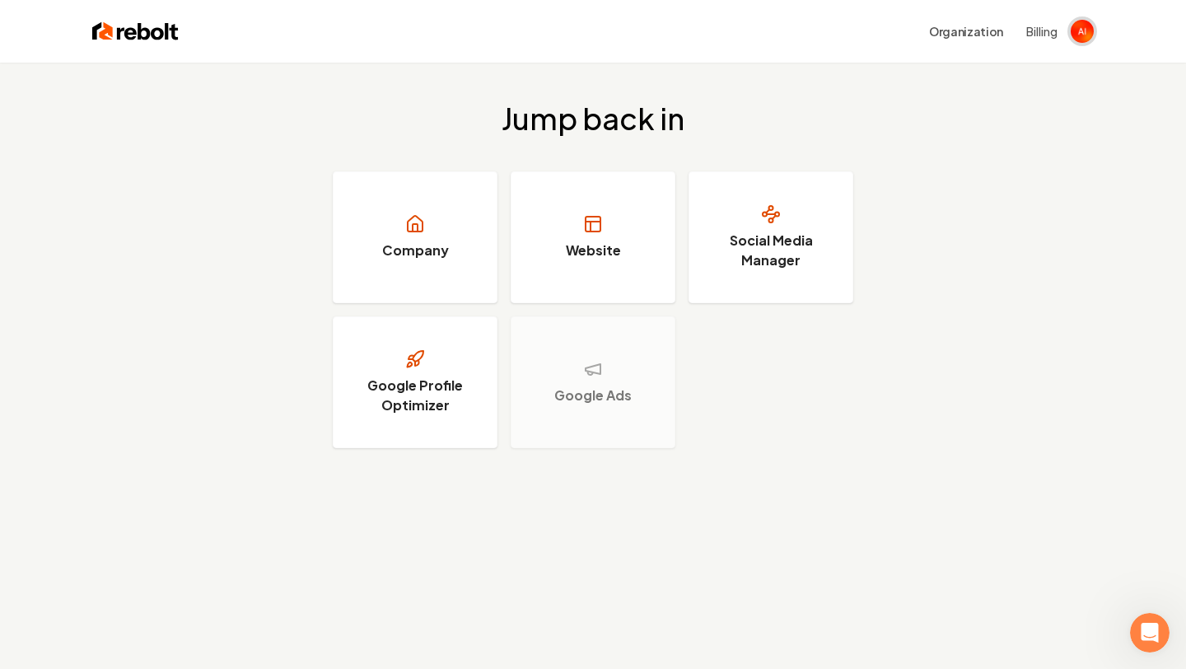
click at [1081, 31] on img "Open user button" at bounding box center [1082, 31] width 23 height 23
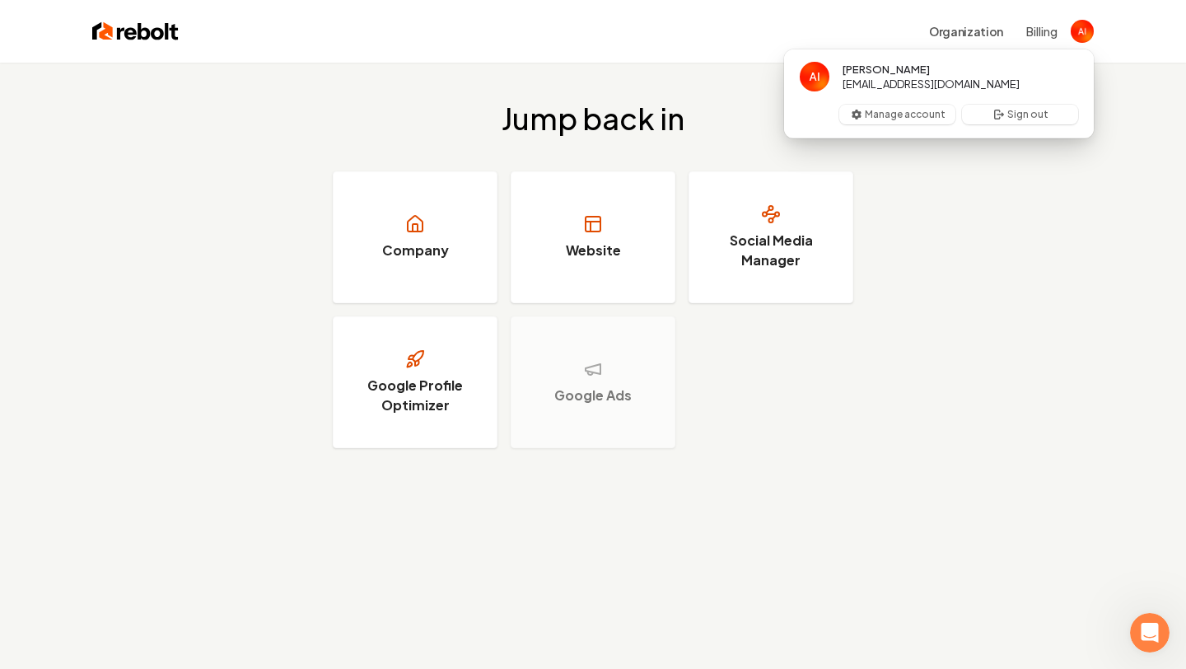
click at [940, 286] on div "Jump back in Company Website Social Media Manager Google Profile Optimizer Goog…" at bounding box center [593, 275] width 1186 height 425
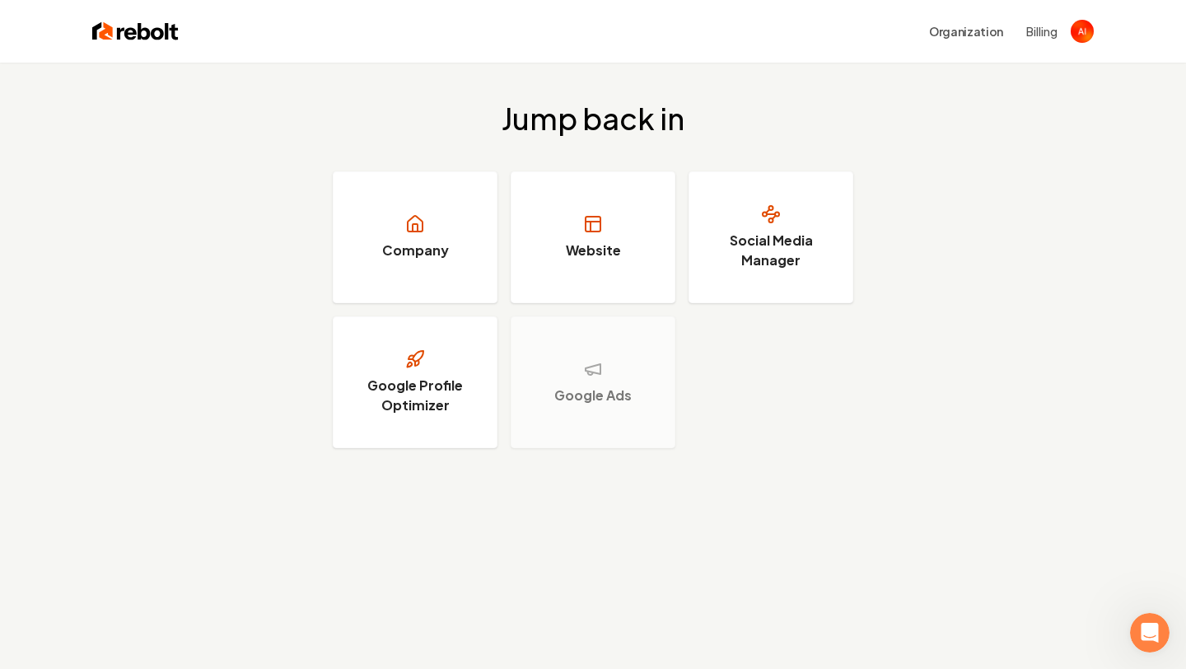
click at [145, 38] on img at bounding box center [135, 31] width 87 height 23
click at [147, 38] on img at bounding box center [135, 31] width 87 height 23
